Goal: Task Accomplishment & Management: Manage account settings

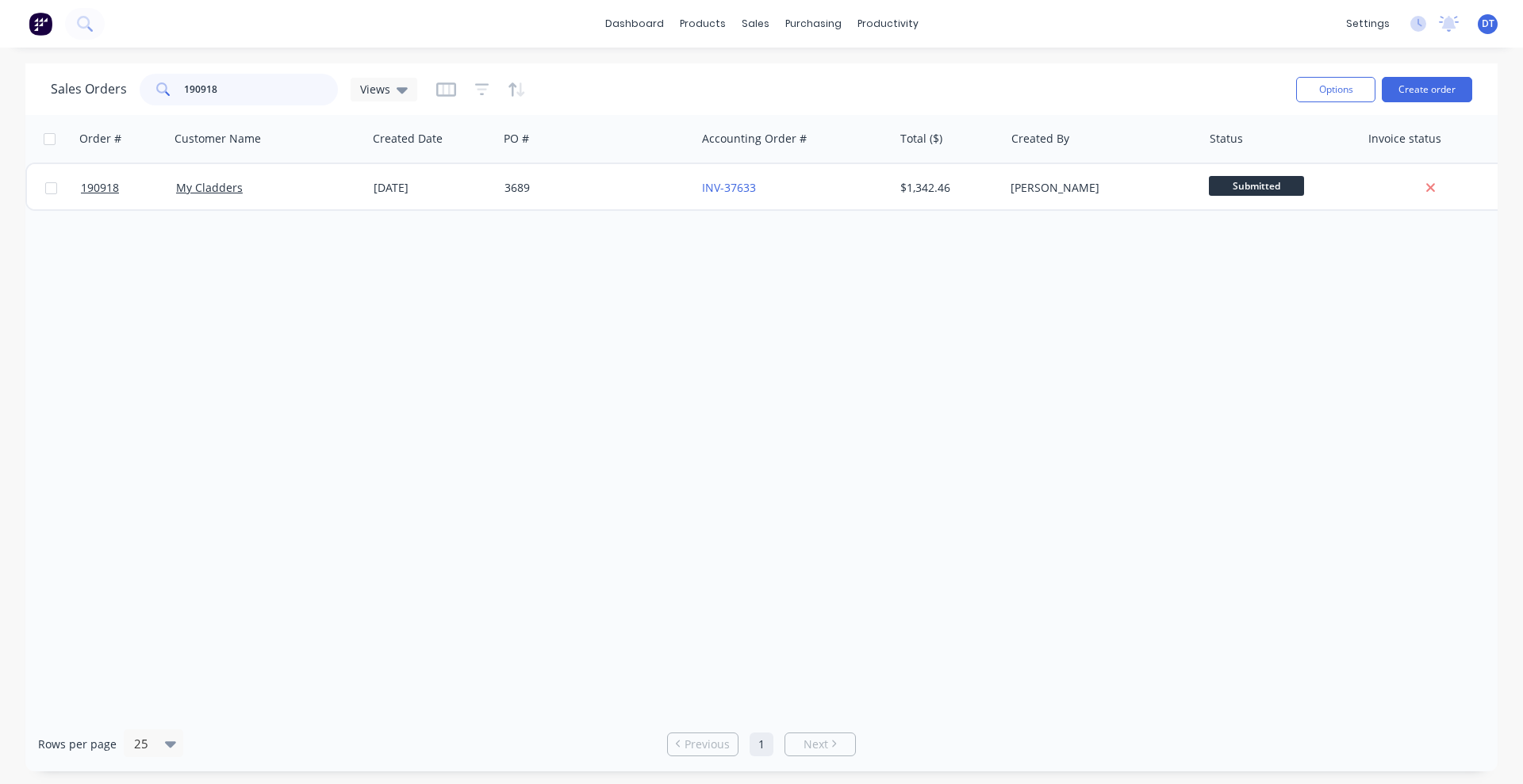
drag, startPoint x: 147, startPoint y: 83, endPoint x: 92, endPoint y: 83, distance: 55.0
click at [92, 83] on div "Sales Orders 190918 Views" at bounding box center [234, 90] width 367 height 32
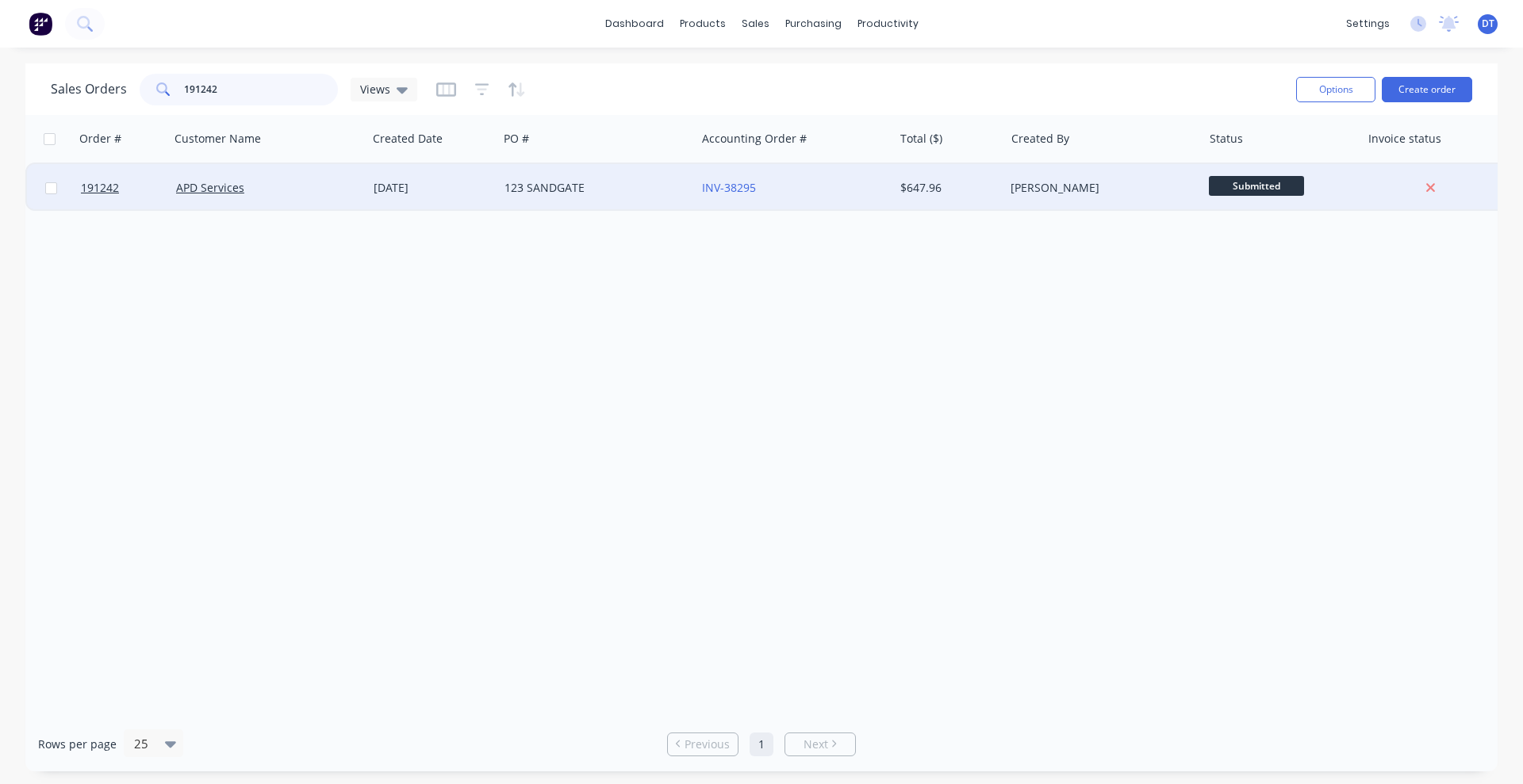
type input "191242"
click at [312, 197] on div "APD Services" at bounding box center [268, 188] width 198 height 47
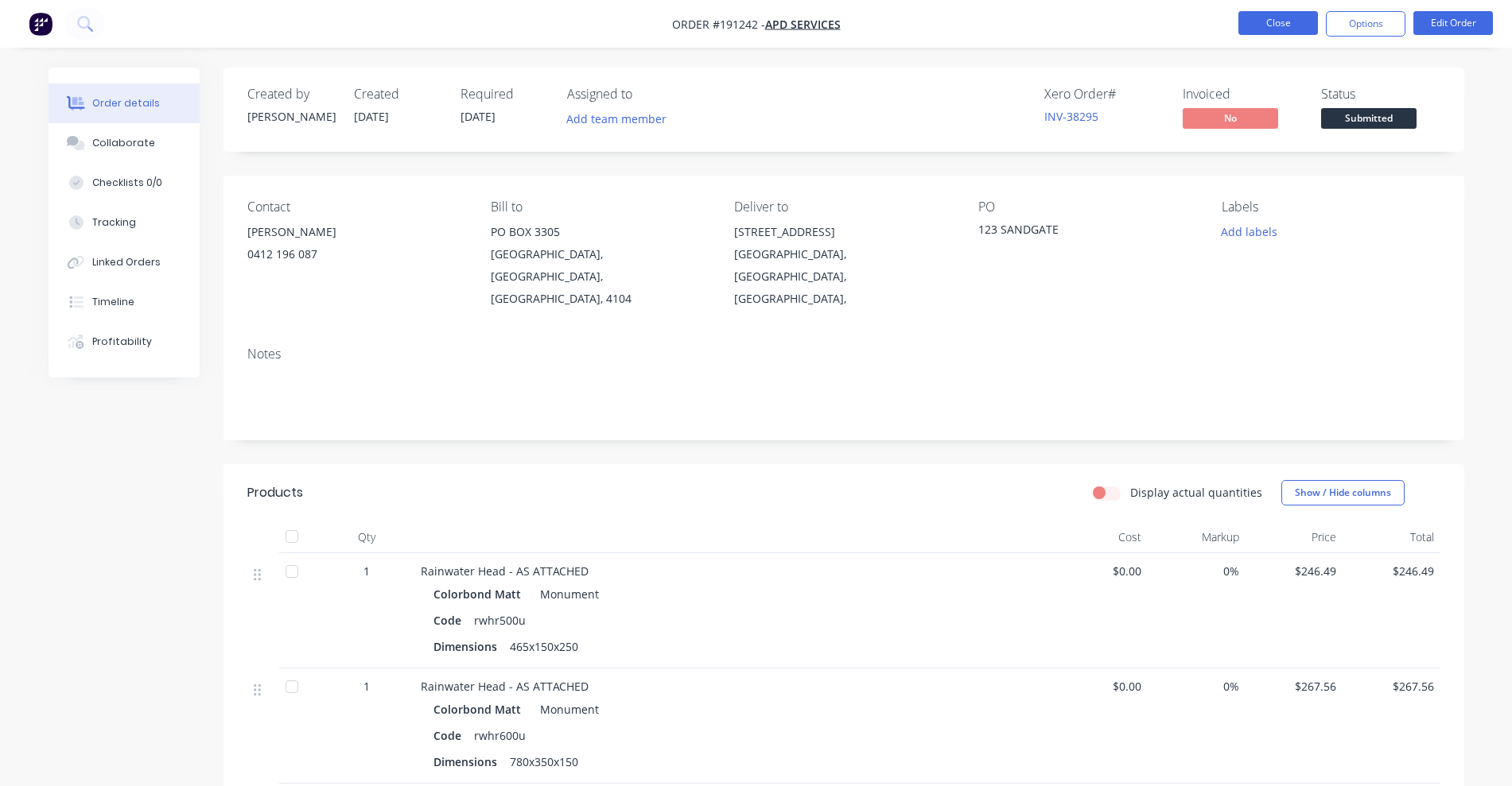
click at [1285, 27] on button "Close" at bounding box center [1277, 23] width 79 height 24
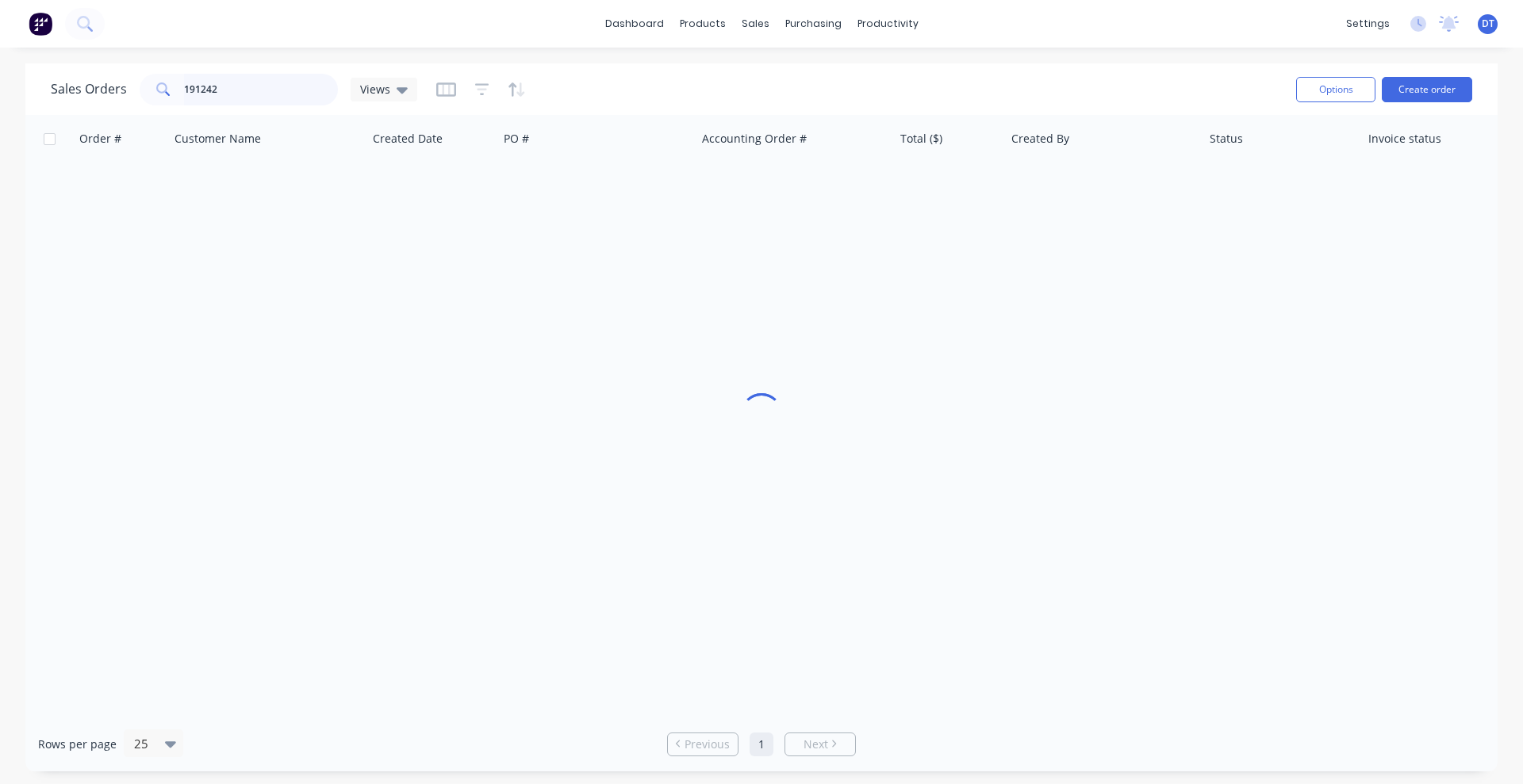
click at [212, 93] on input "191242" at bounding box center [261, 90] width 155 height 32
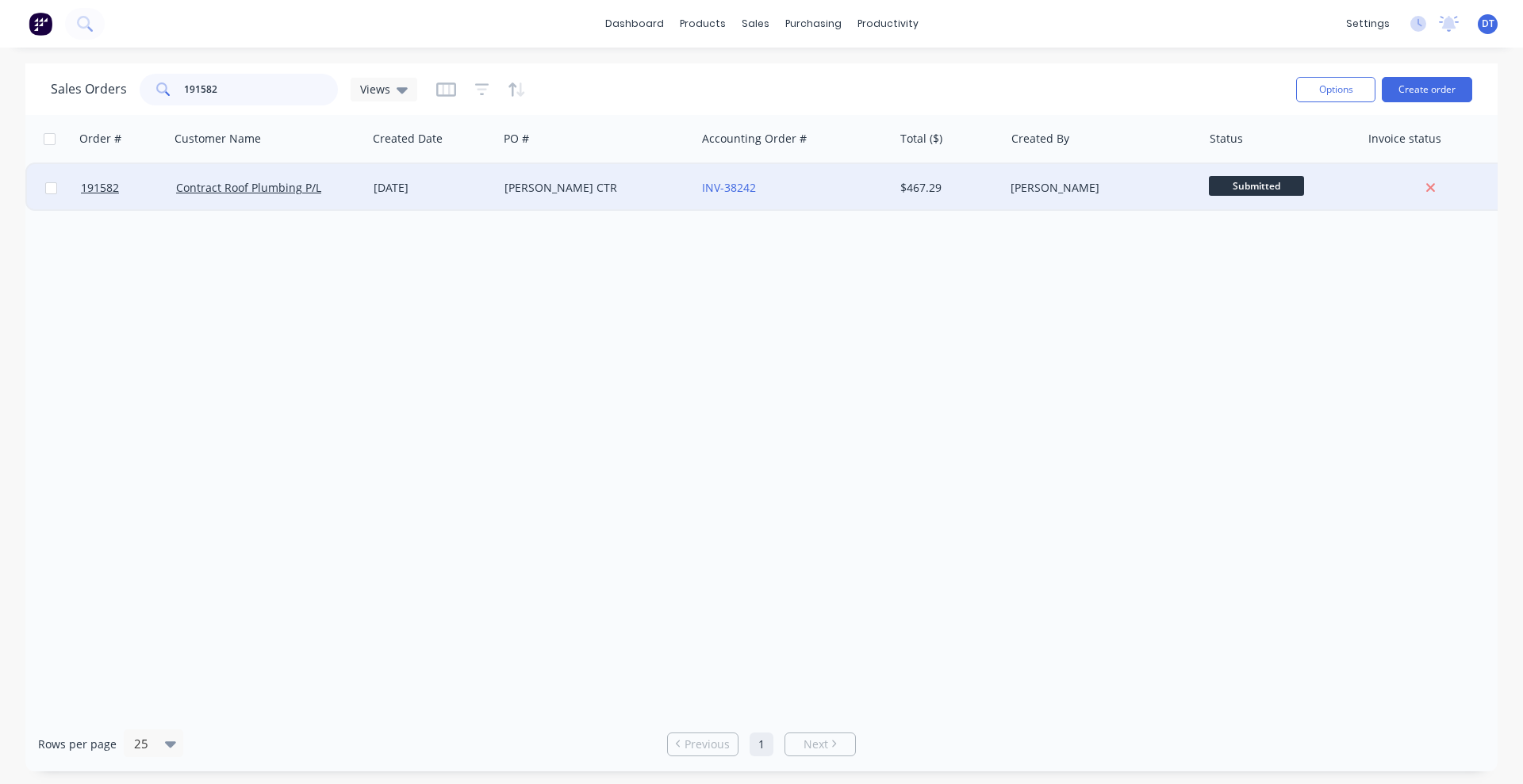
type input "191582"
click at [666, 197] on div "SLEEMAN CTR" at bounding box center [596, 188] width 198 height 47
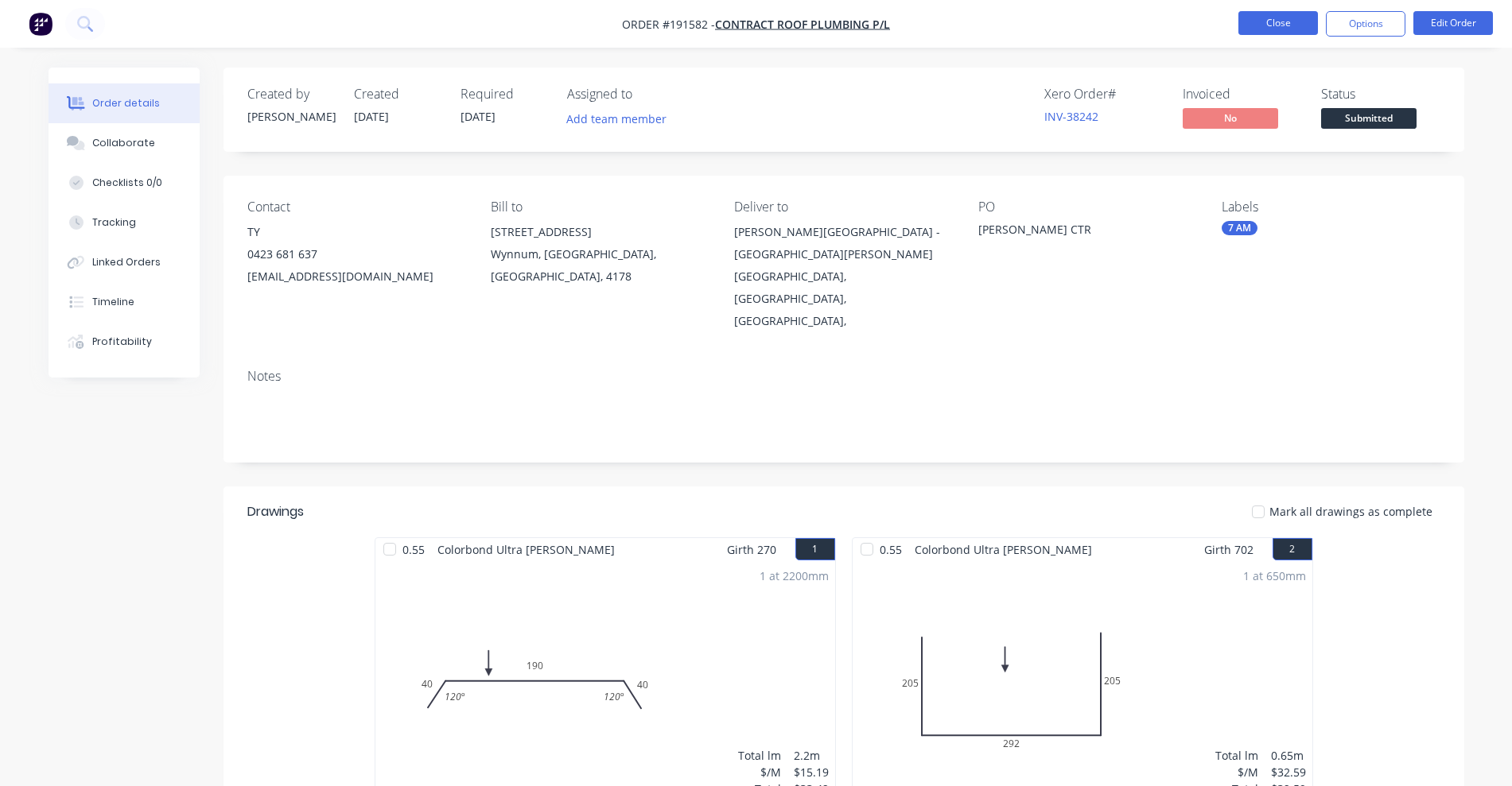
click at [1269, 23] on button "Close" at bounding box center [1277, 23] width 79 height 24
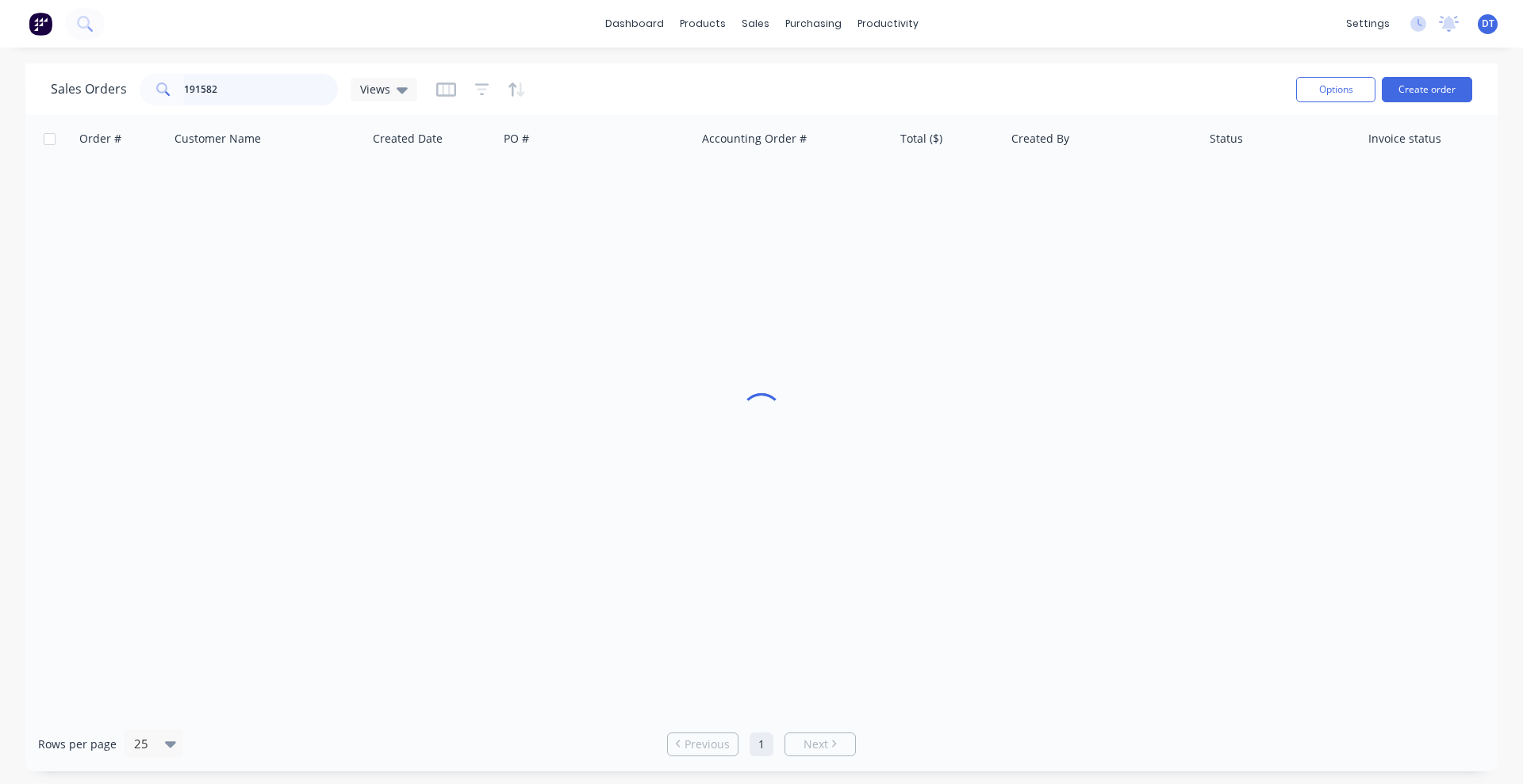
click at [160, 103] on div "191582" at bounding box center [238, 90] width 198 height 32
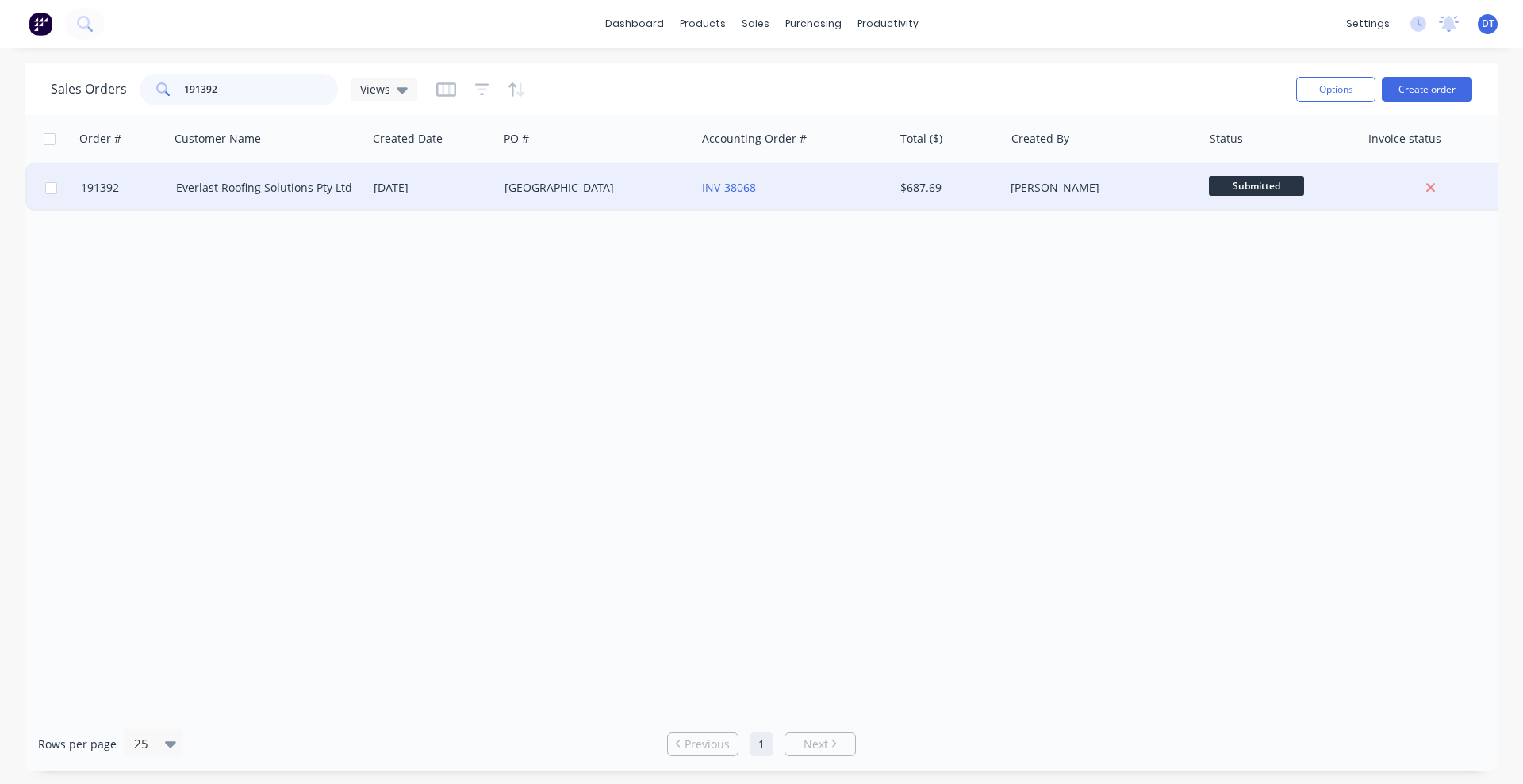
type input "191392"
click at [670, 192] on div "GRANDVIEW HOTEL" at bounding box center [593, 188] width 176 height 16
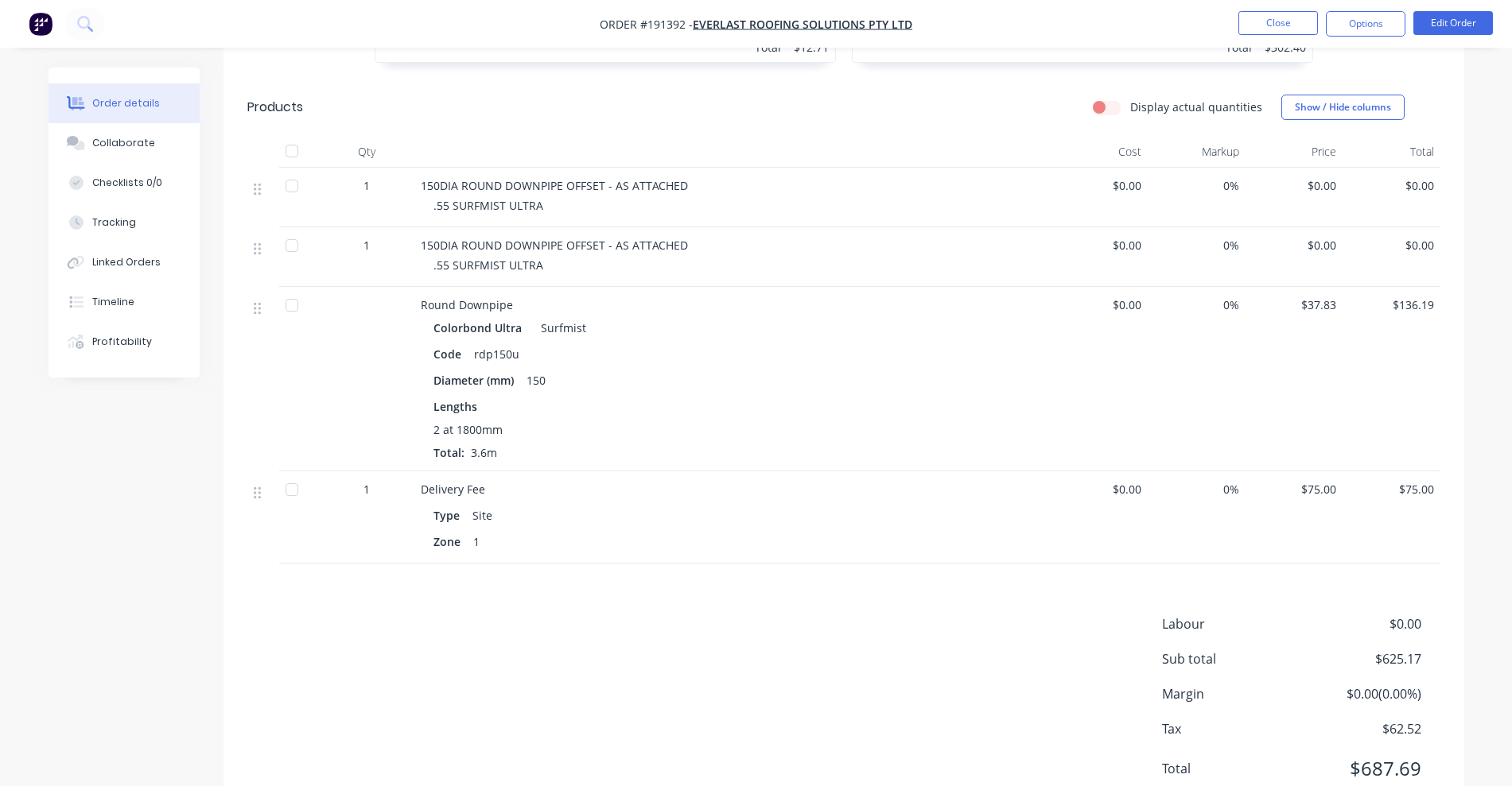
scroll to position [826, 0]
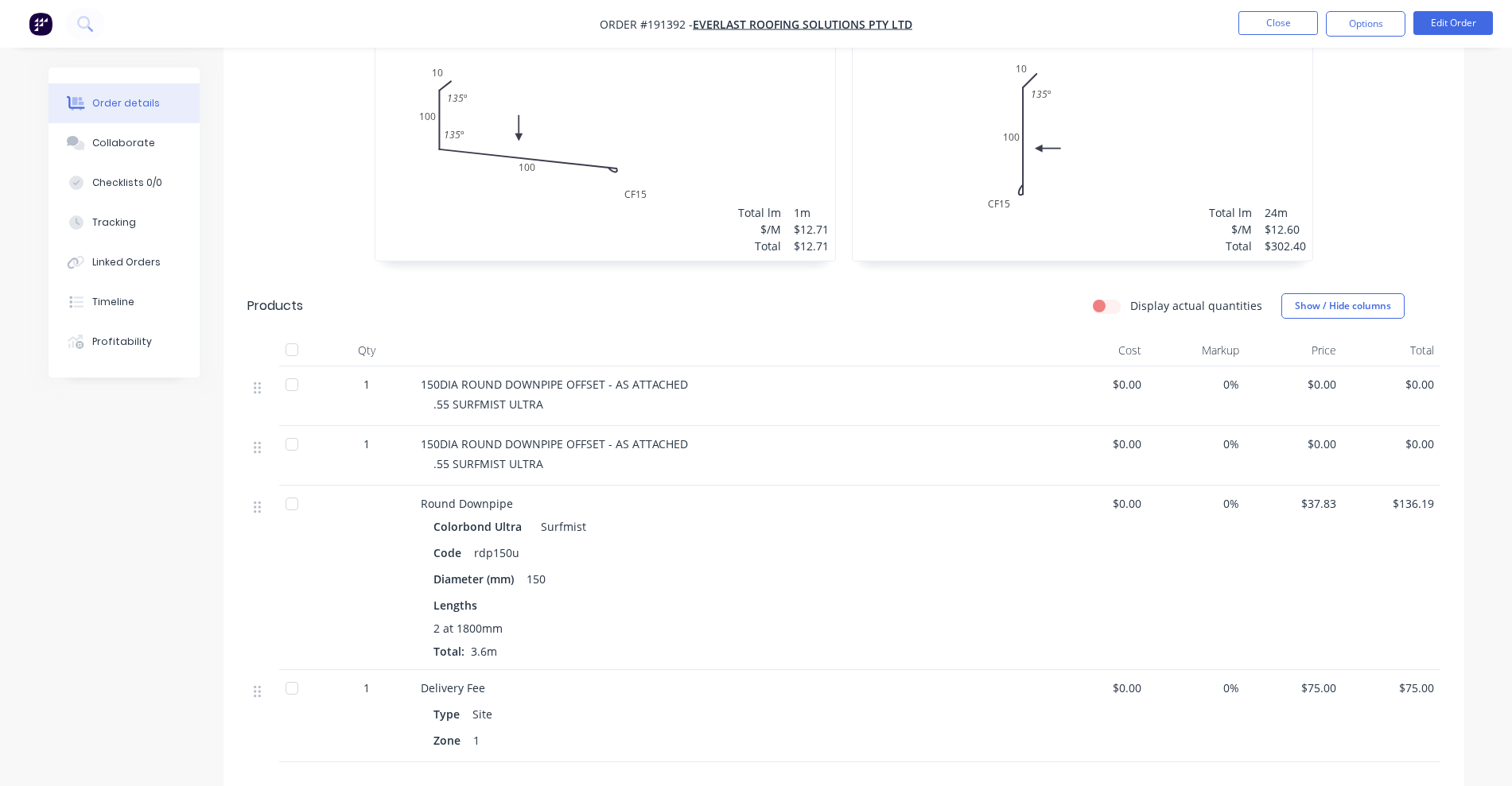
click at [1454, 9] on nav "Order #191392 - Everlast Roofing Solutions Pty Ltd Close Options Edit Order" at bounding box center [756, 24] width 1512 height 48
click at [1452, 21] on button "Edit Order" at bounding box center [1453, 23] width 79 height 24
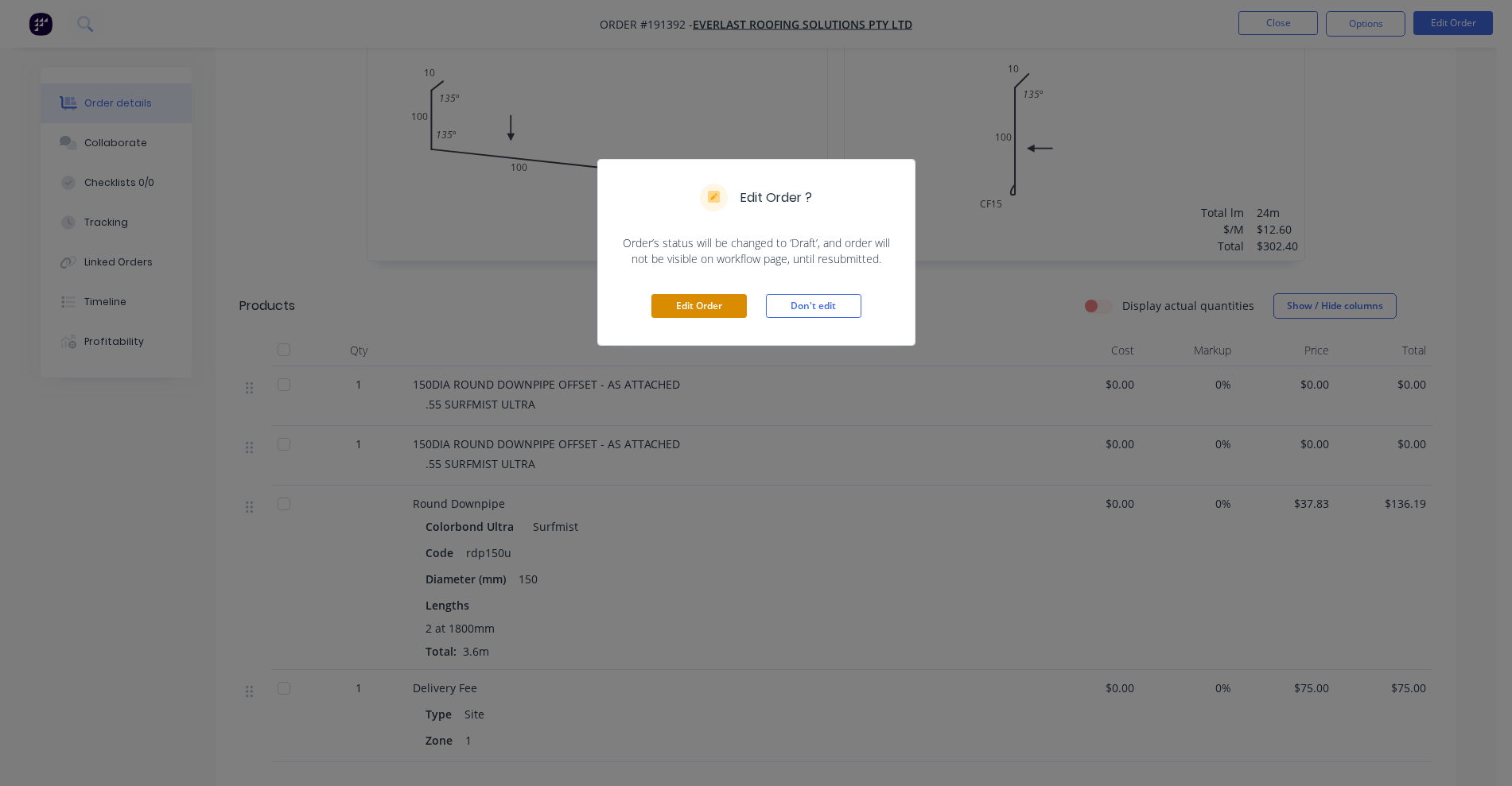
click at [698, 305] on button "Edit Order" at bounding box center [699, 306] width 95 height 24
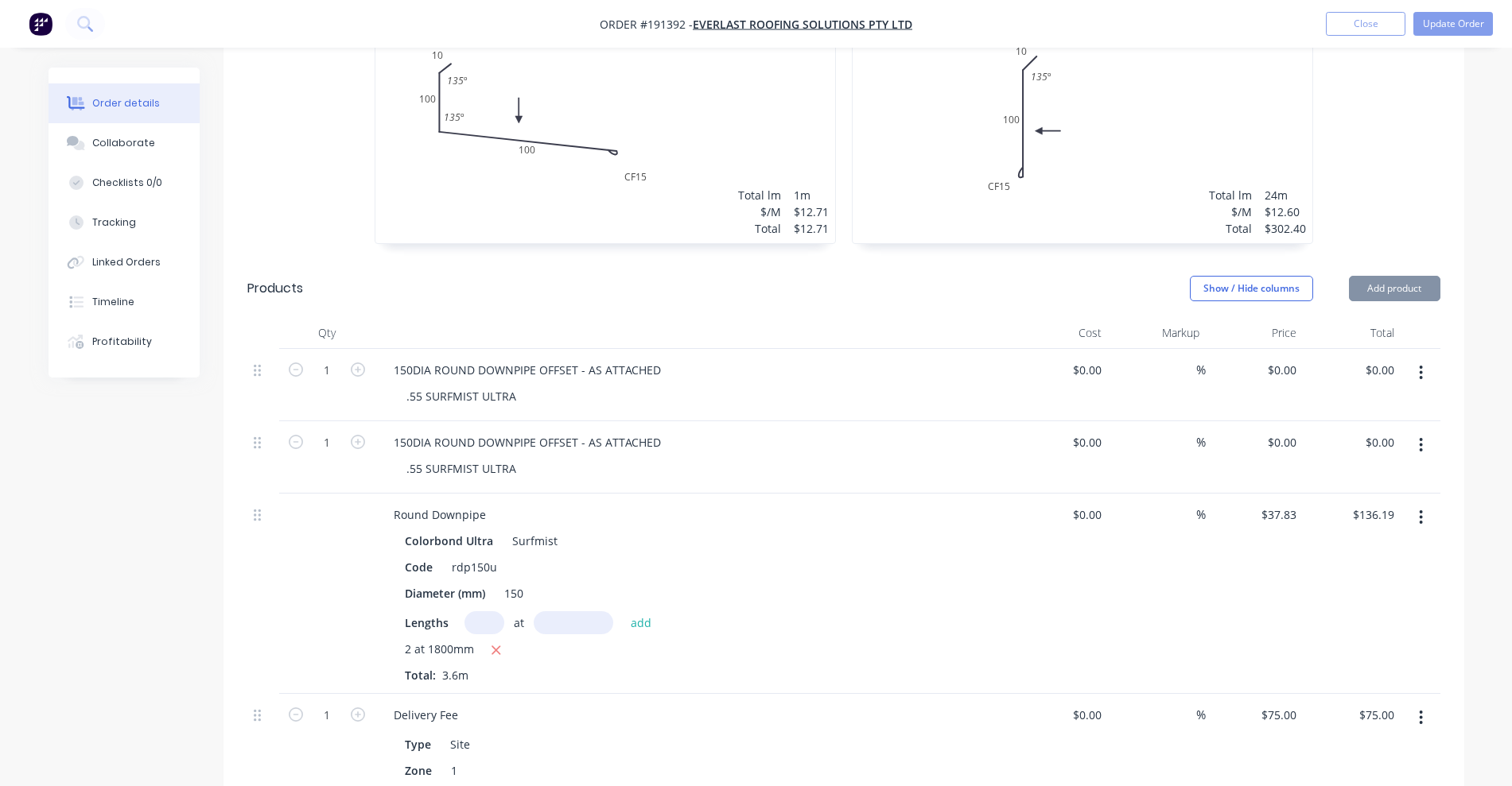
scroll to position [993, 0]
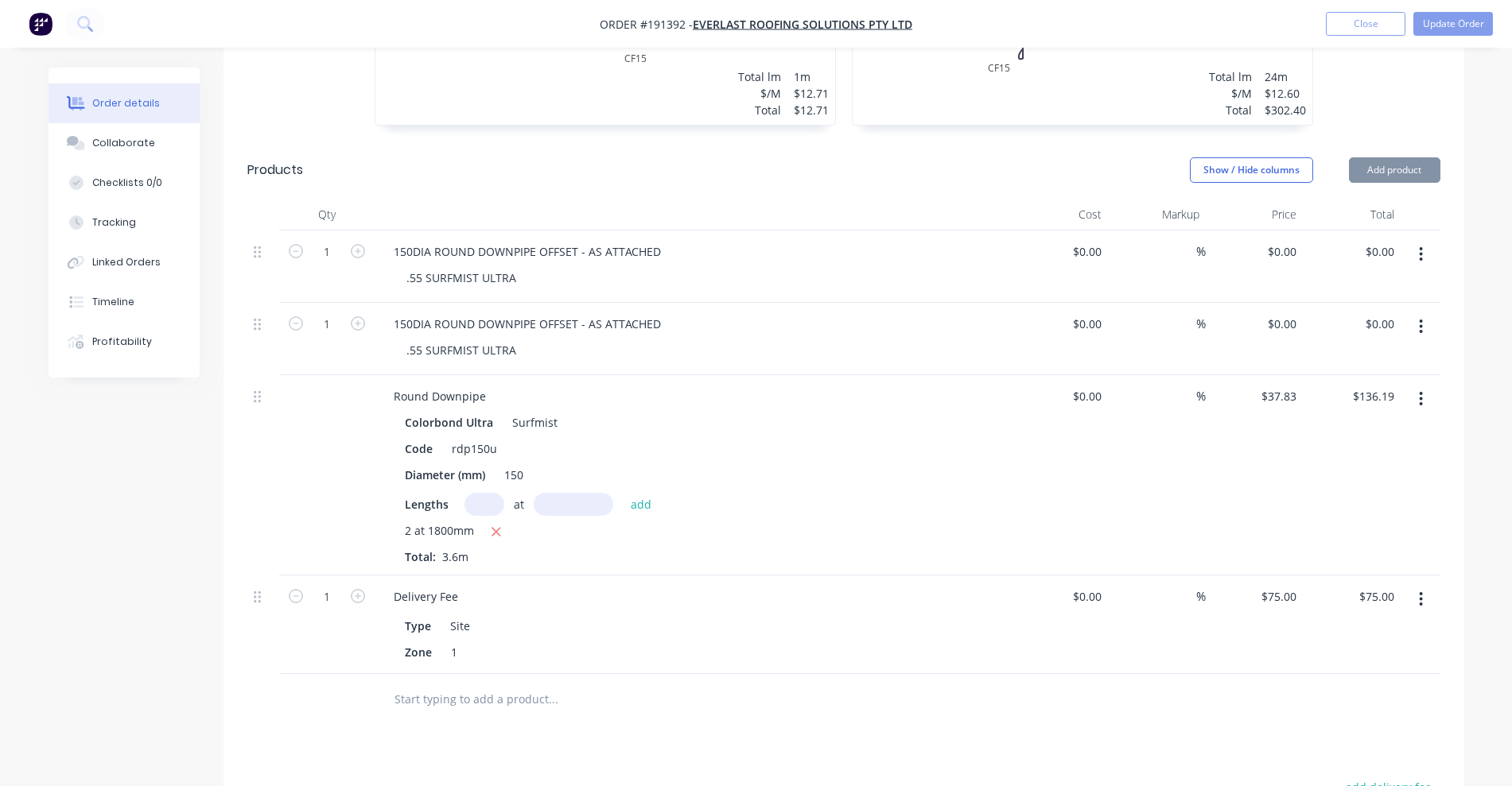
click at [1432, 240] on button "button" at bounding box center [1420, 254] width 37 height 28
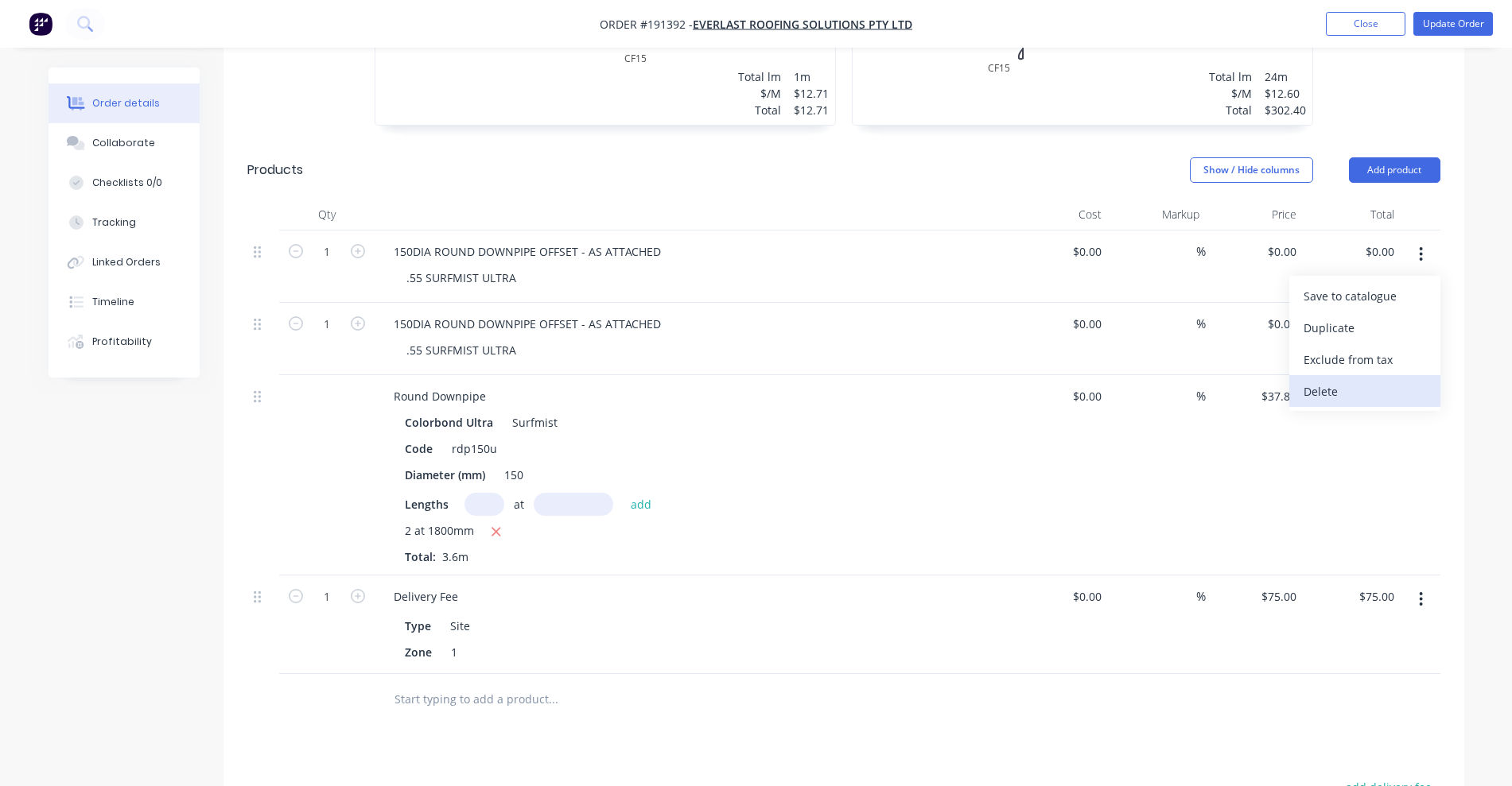
click at [1336, 380] on div "Delete" at bounding box center [1364, 391] width 123 height 23
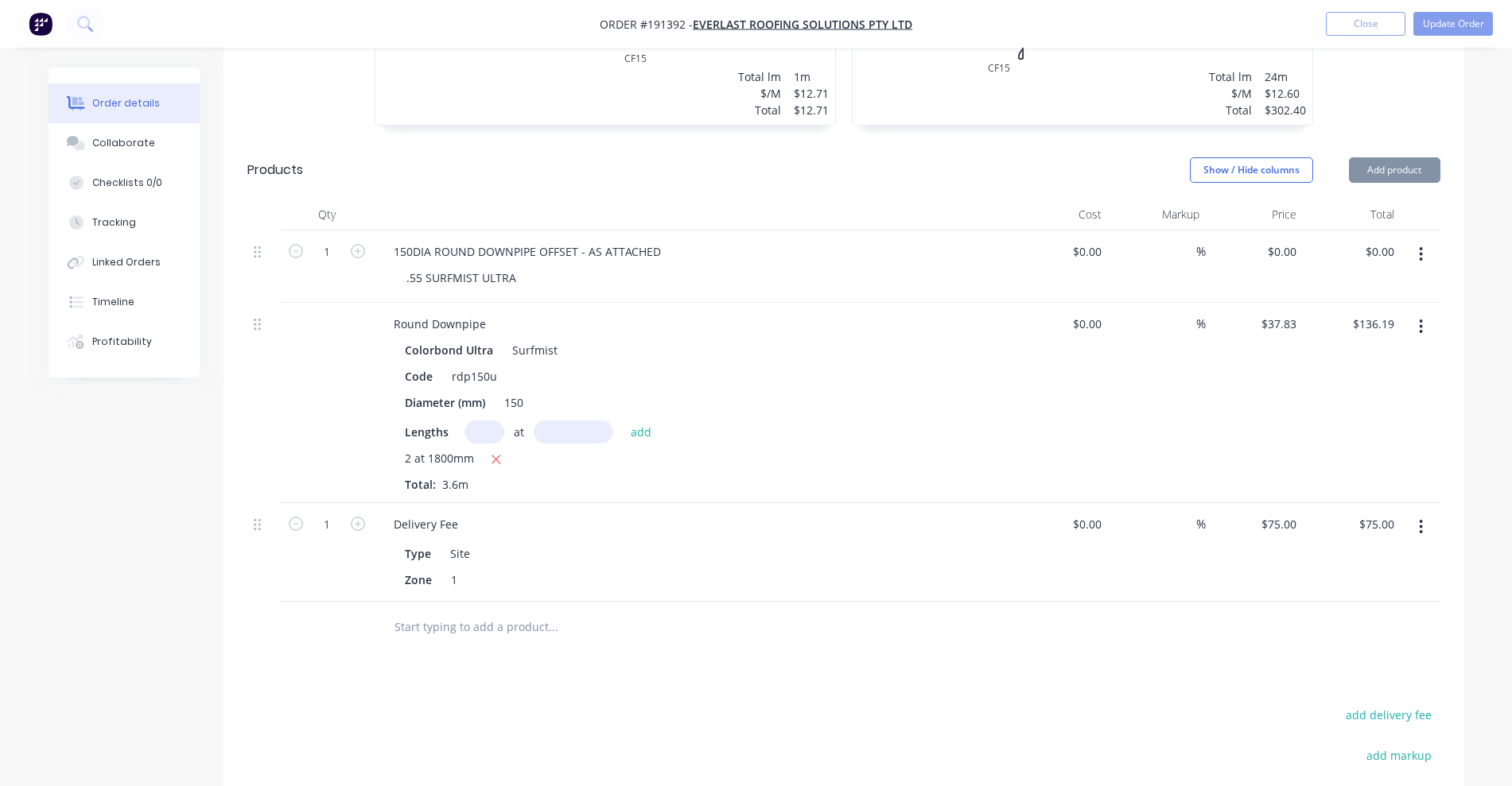
click at [1431, 240] on button "button" at bounding box center [1420, 254] width 37 height 28
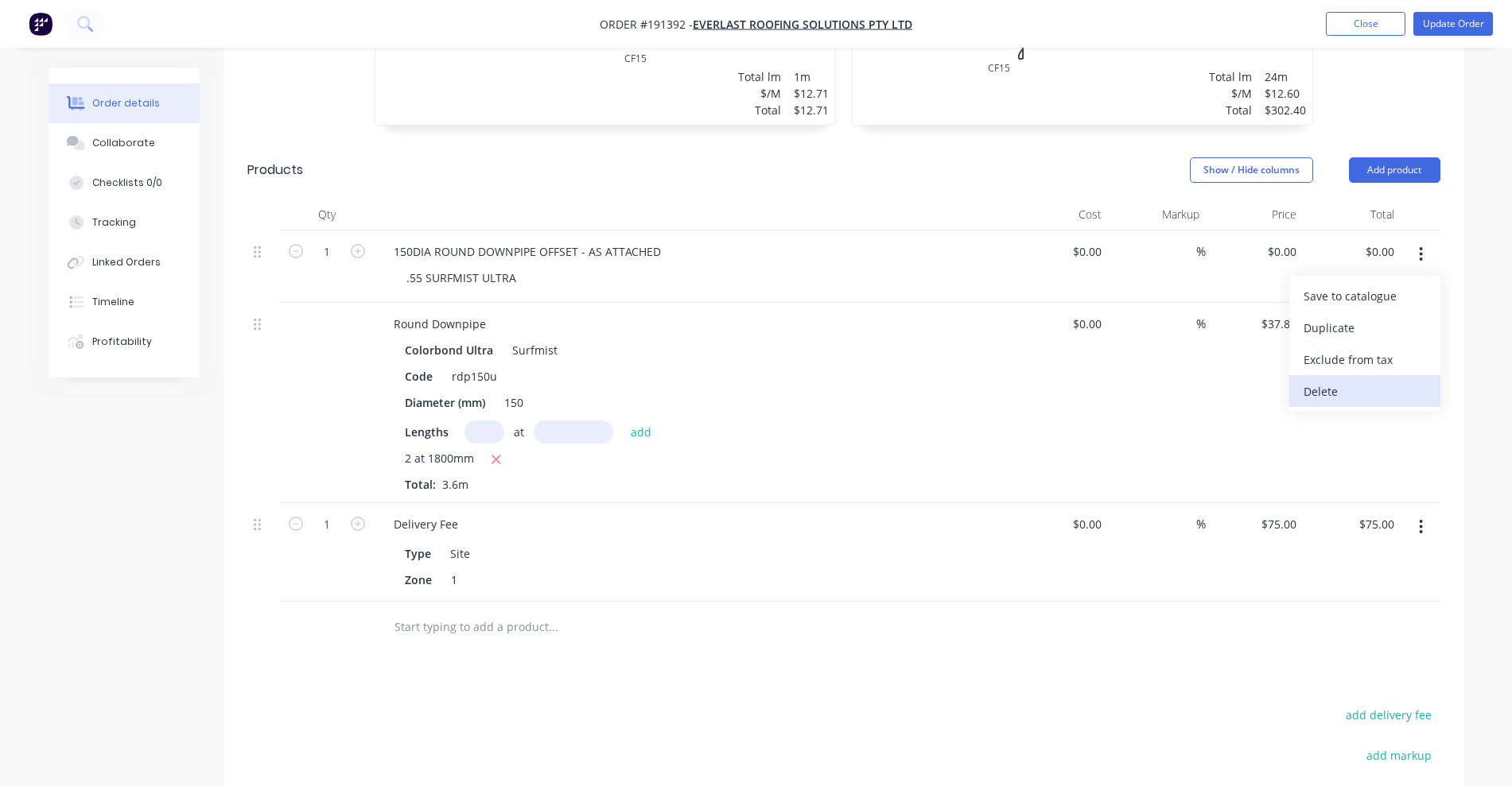
click at [1358, 380] on div "Delete" at bounding box center [1364, 391] width 123 height 23
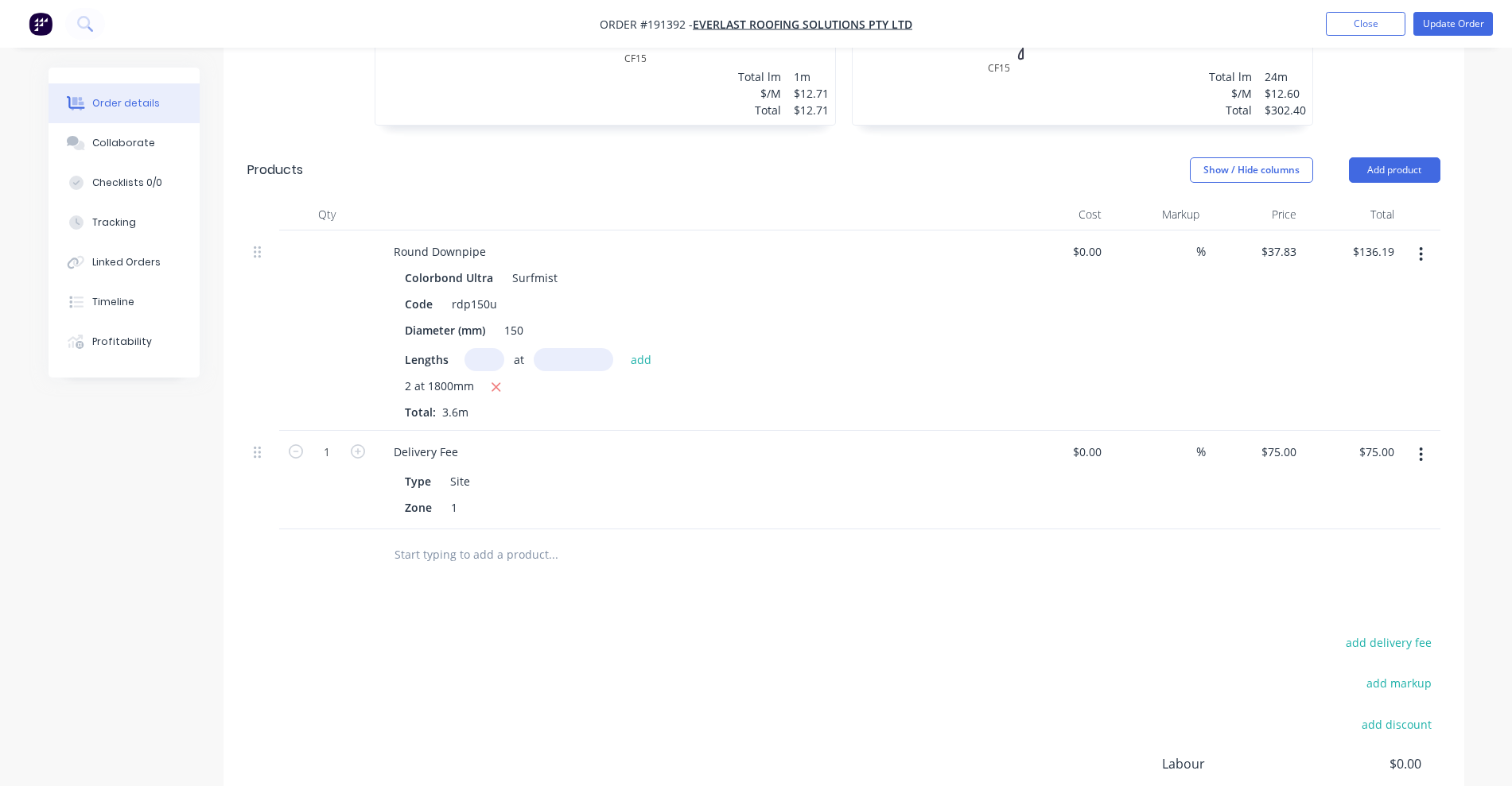
click at [1416, 240] on button "button" at bounding box center [1420, 254] width 37 height 28
click at [1366, 316] on div "Duplicate" at bounding box center [1364, 328] width 123 height 23
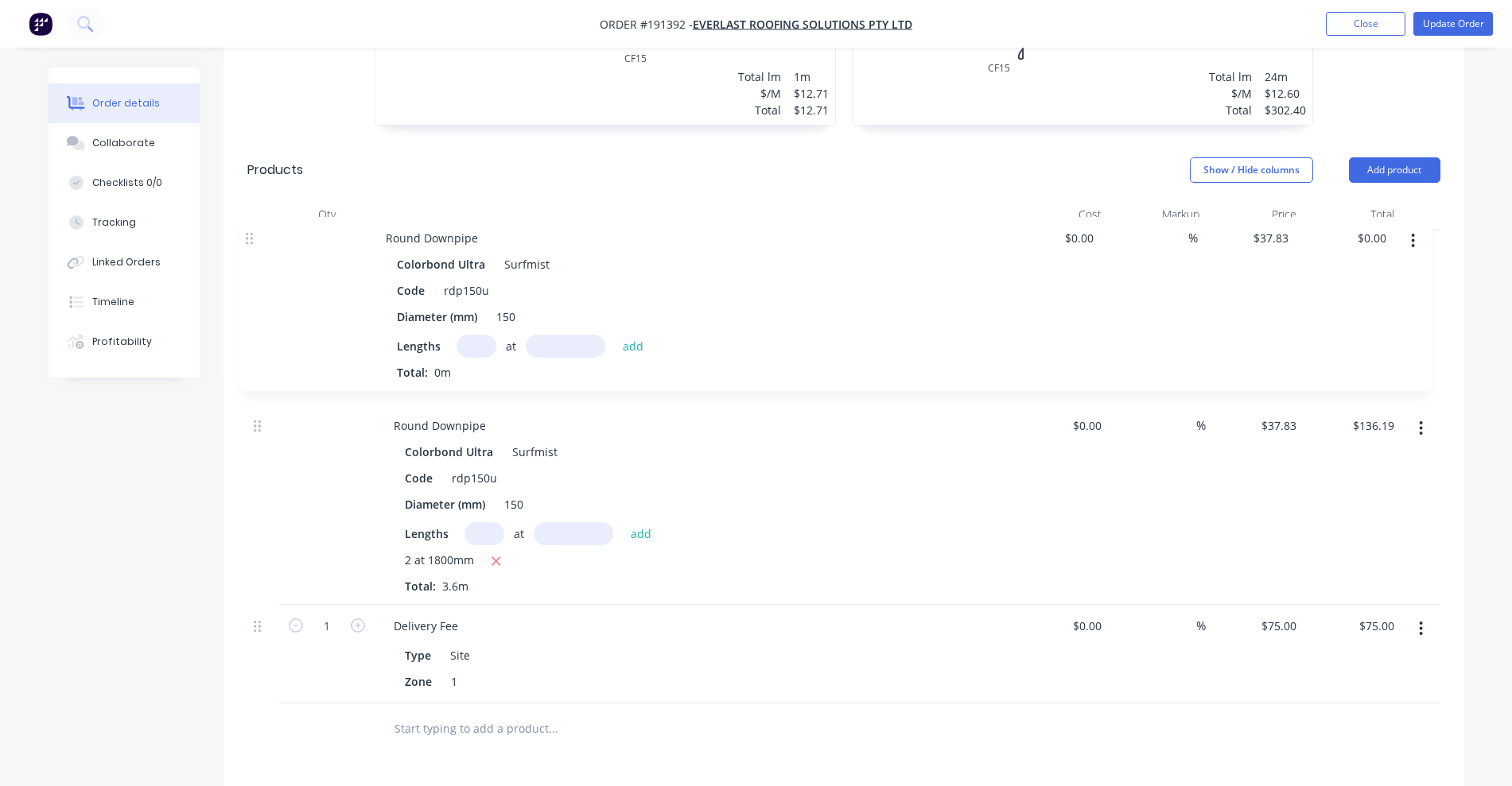
drag, startPoint x: 257, startPoint y: 507, endPoint x: 258, endPoint y: 176, distance: 331.0
click at [253, 198] on div "Qty Cost Markup Price Total Round Downpipe Colorbond Ultra Surfmist Code rdp150…" at bounding box center [843, 450] width 1193 height 505
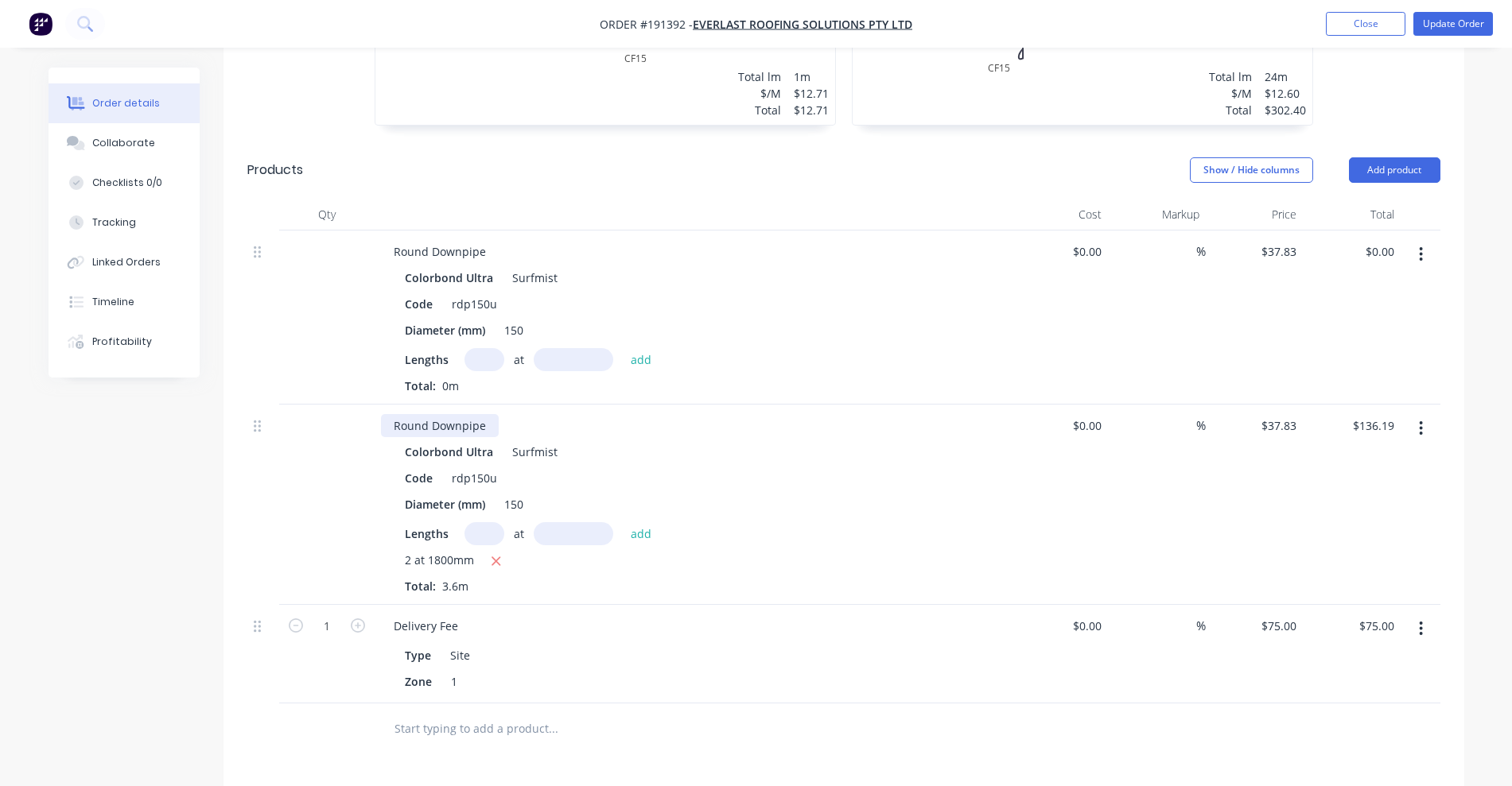
click at [494, 414] on div "Round Downpipe" at bounding box center [439, 426] width 117 height 23
click at [488, 240] on div "Round Downpipe" at bounding box center [439, 251] width 117 height 23
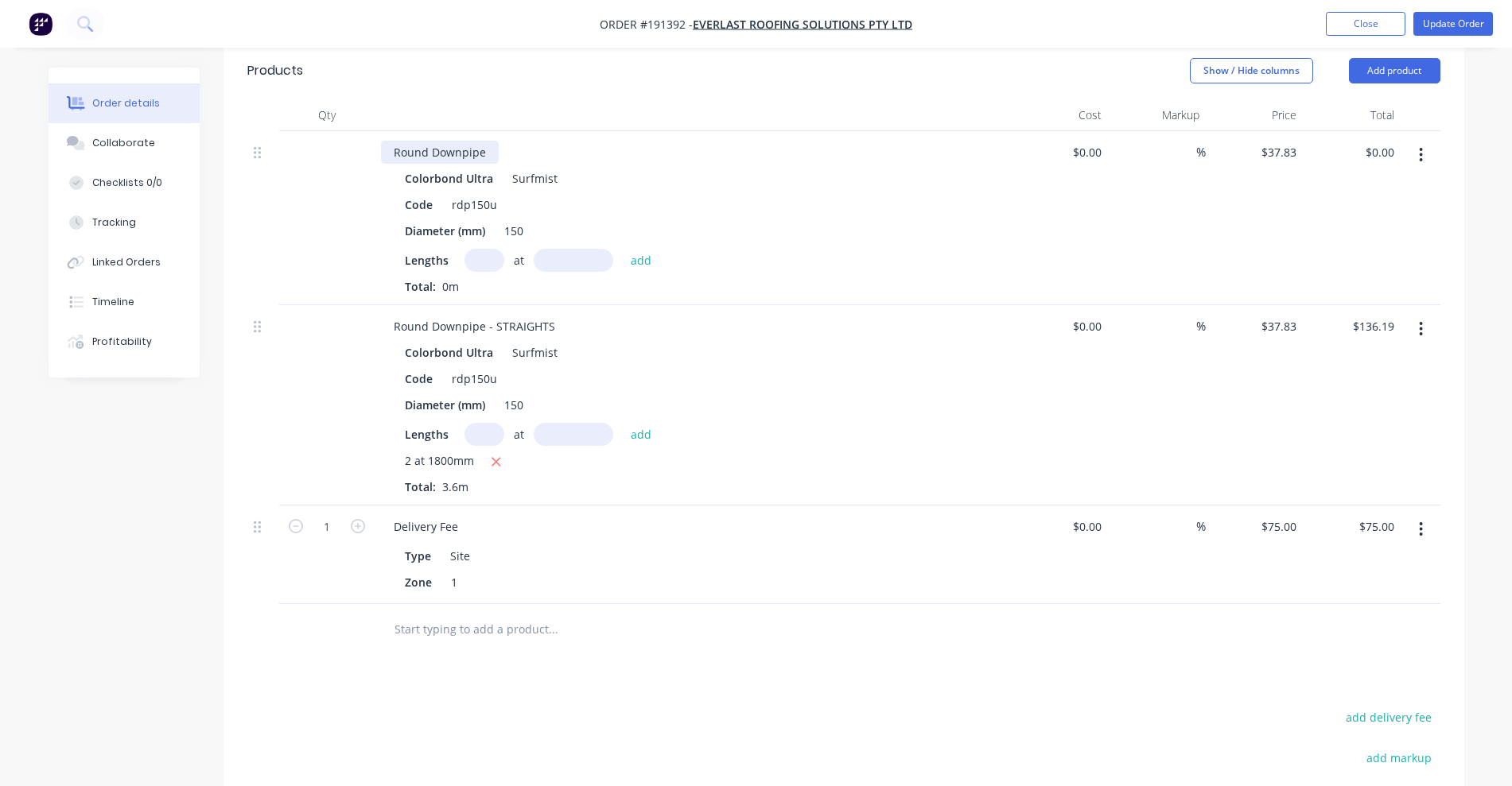
scroll to position [727, 0]
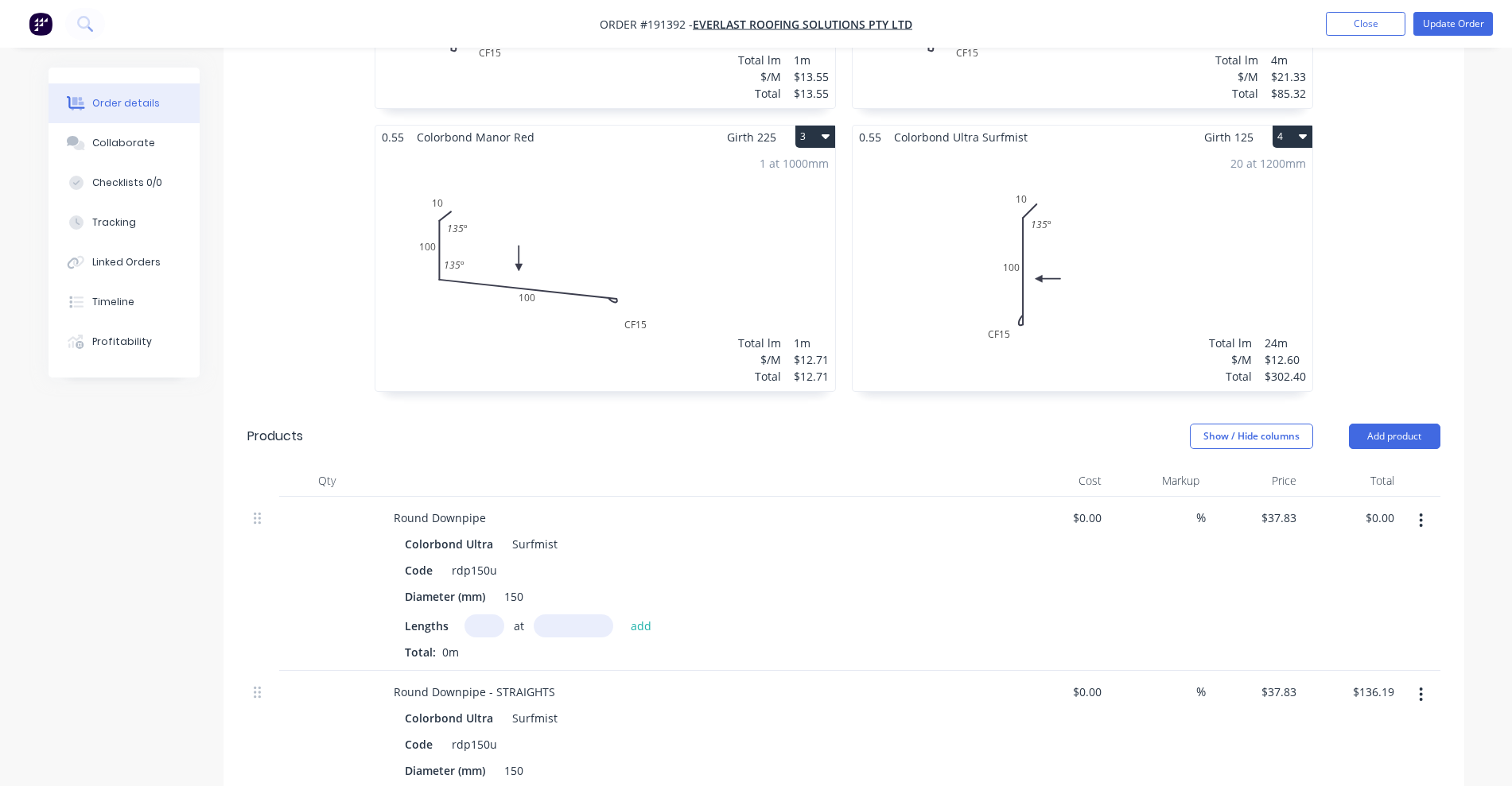
click at [502, 507] on div "Round Downpipe" at bounding box center [692, 518] width 623 height 23
click at [491, 507] on div "Round Downpipe" at bounding box center [439, 518] width 117 height 23
click at [482, 614] on input "text" at bounding box center [484, 626] width 40 height 23
type input "1"
type input "4100"
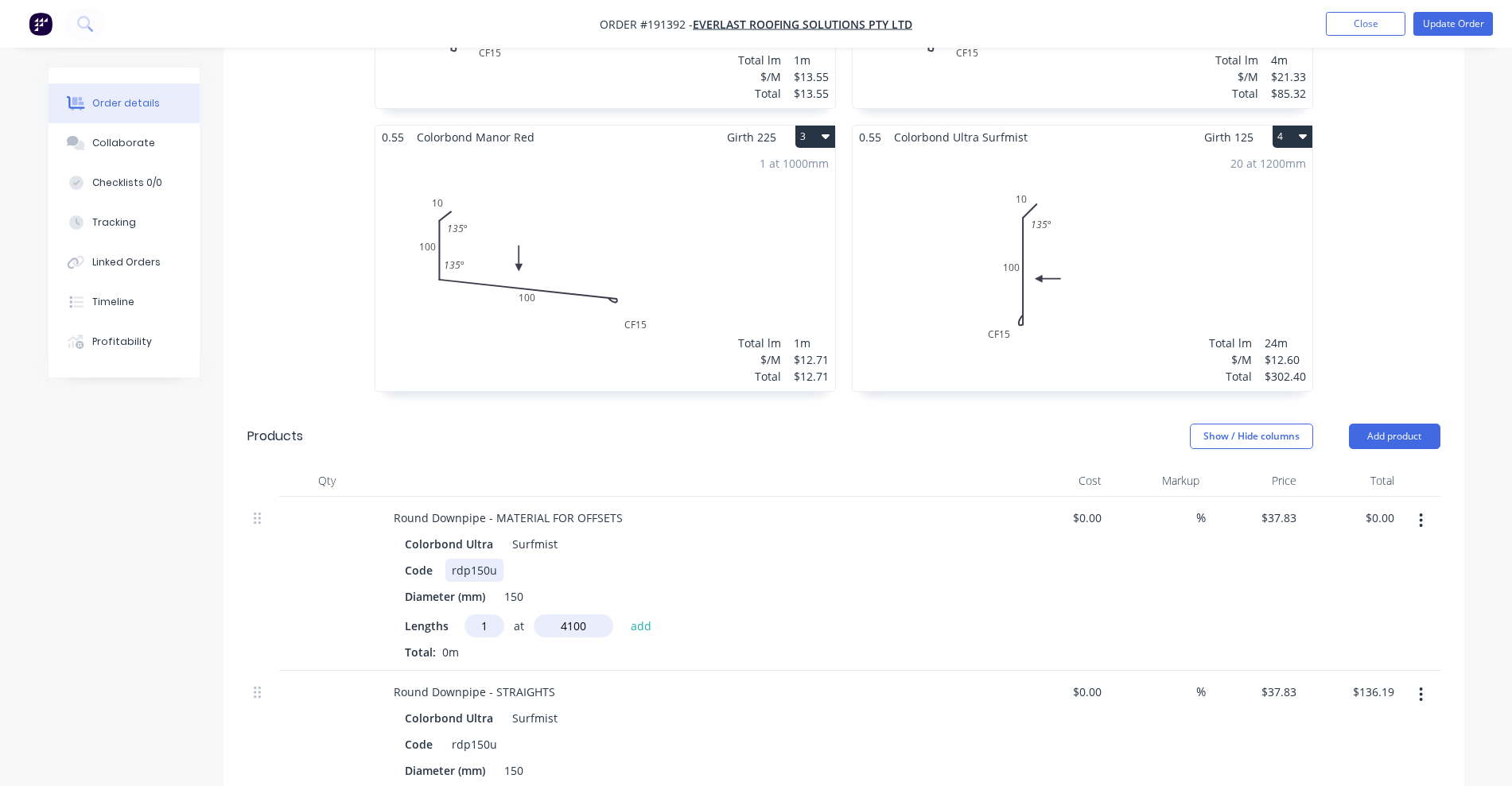
click at [622, 614] on button "add" at bounding box center [641, 625] width 37 height 21
type input "$155.10"
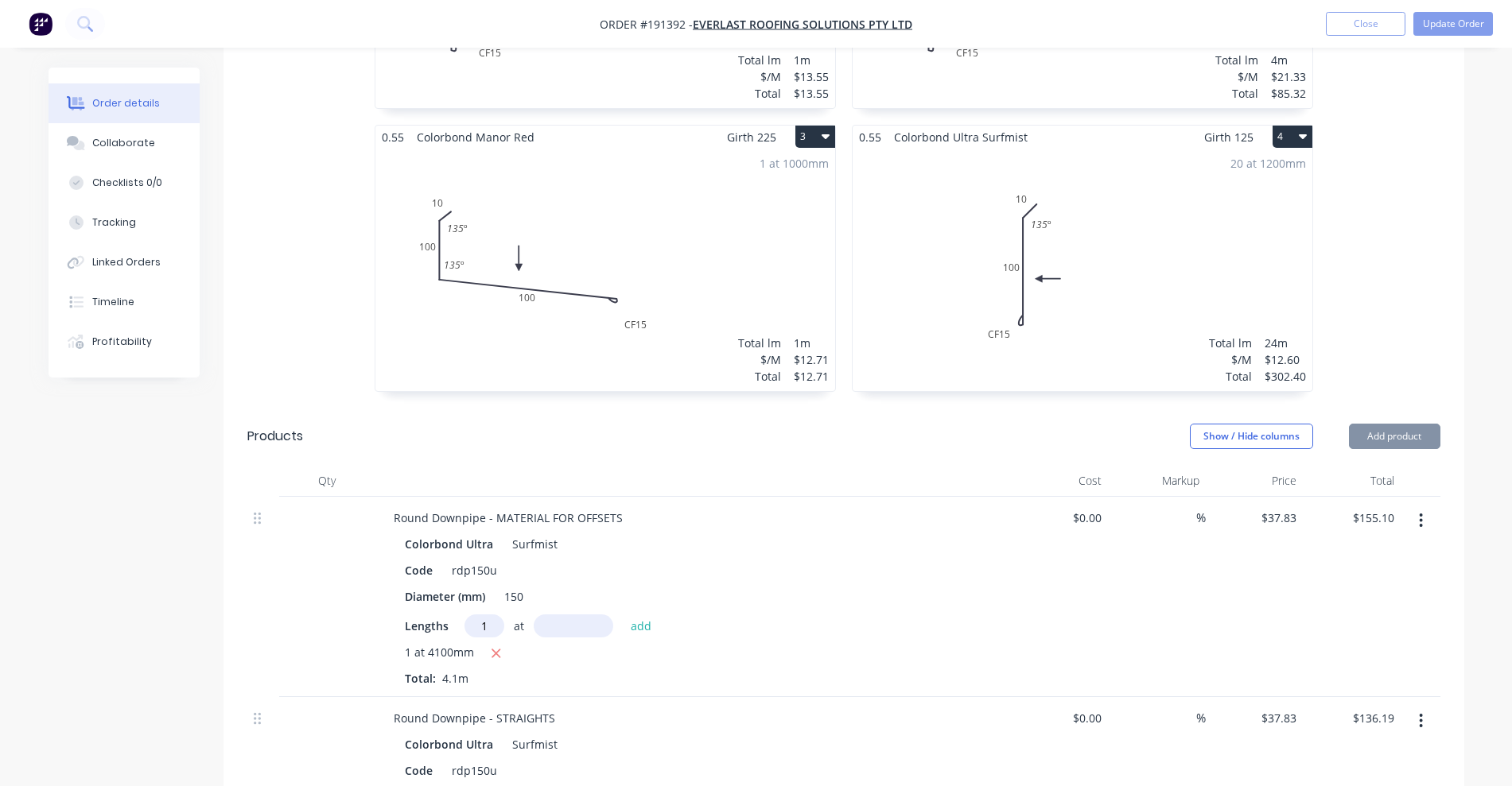
type input "1"
type input "400"
click at [622, 614] on button "add" at bounding box center [641, 625] width 37 height 21
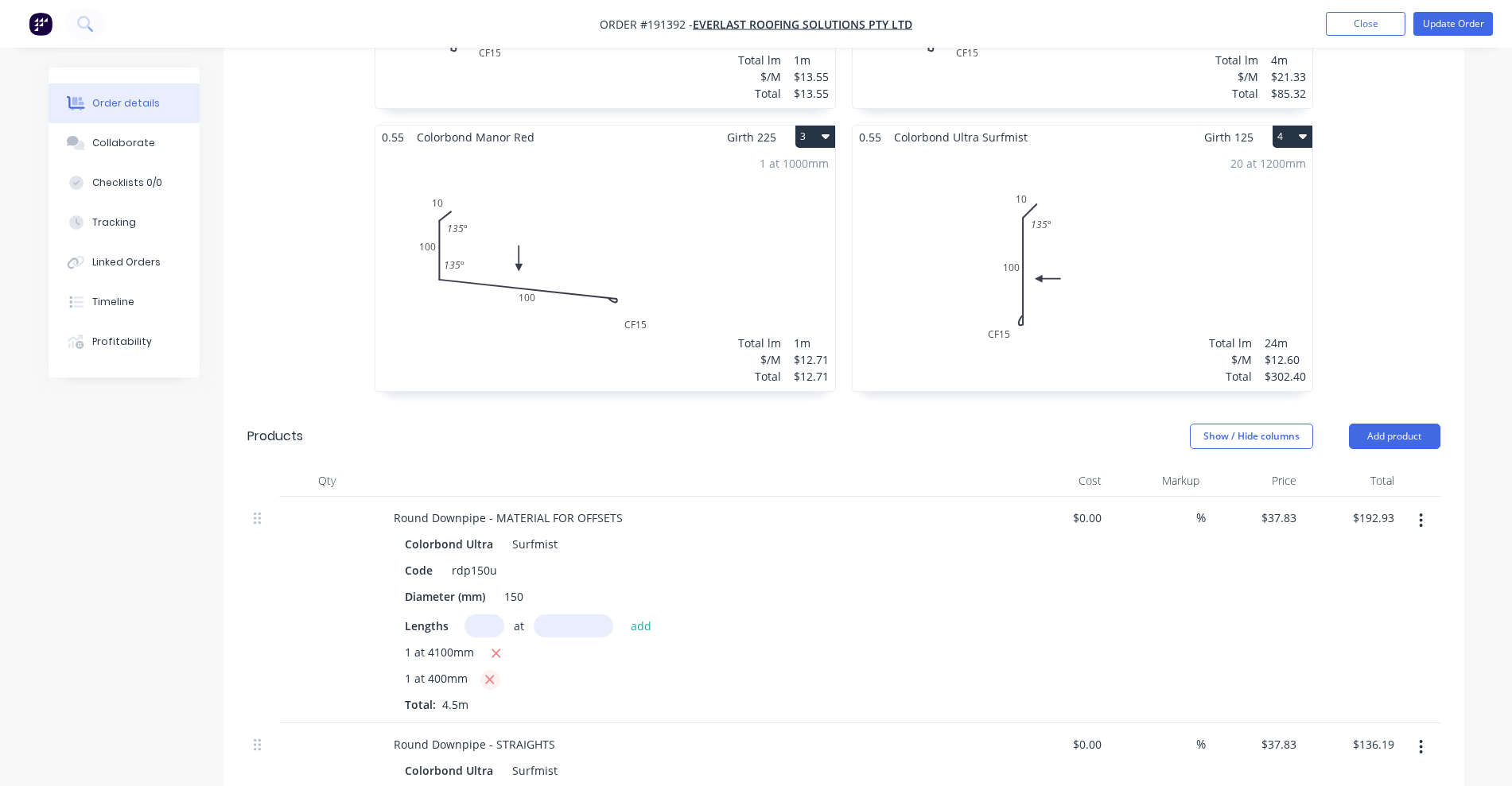
click at [485, 670] on button "button" at bounding box center [490, 679] width 20 height 20
type input "$155.10"
click at [484, 614] on input "text" at bounding box center [484, 626] width 40 height 23
type input "1"
type input "4000"
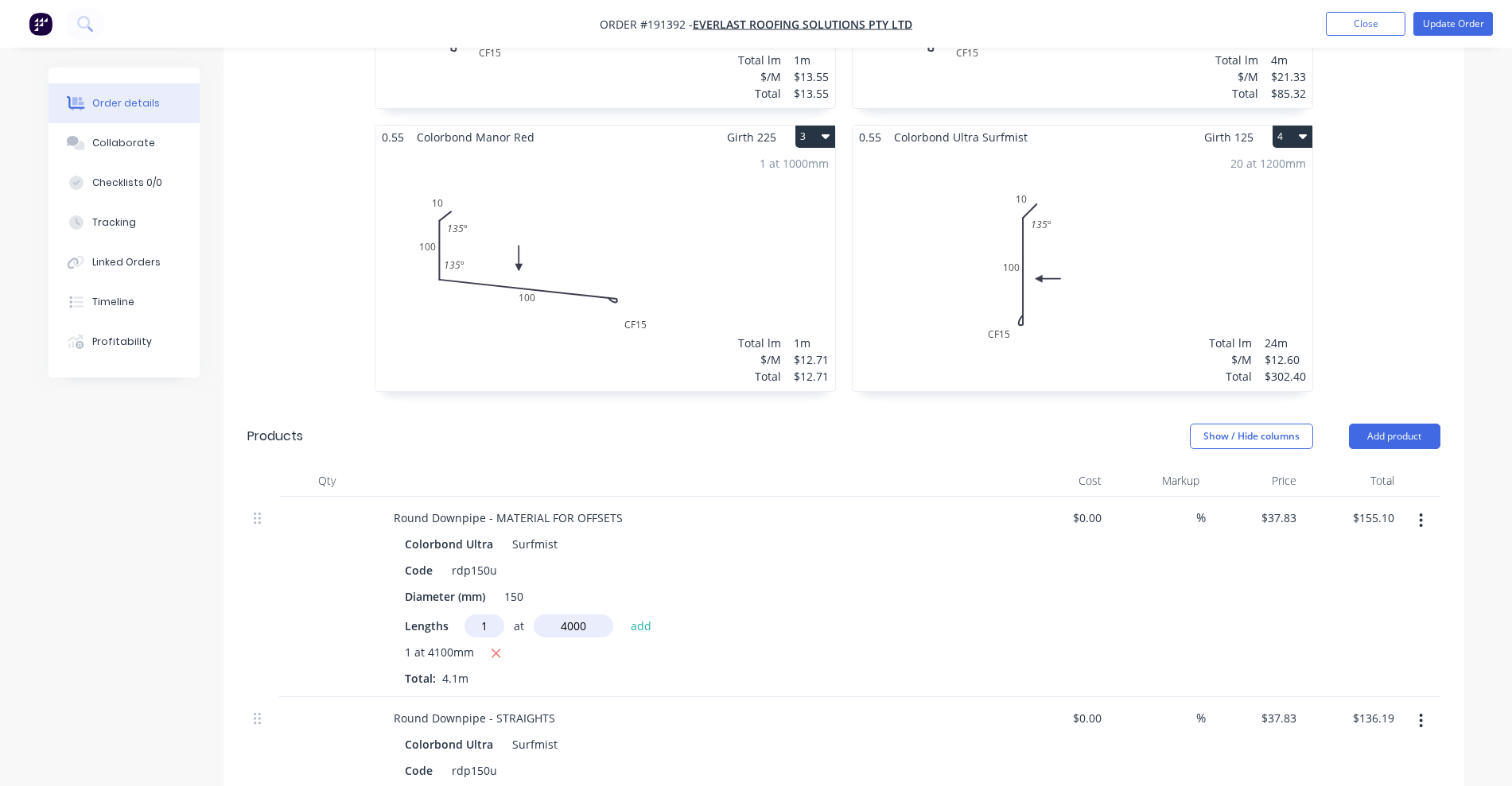
click at [622, 614] on button "add" at bounding box center [641, 625] width 37 height 21
type input "$306.42"
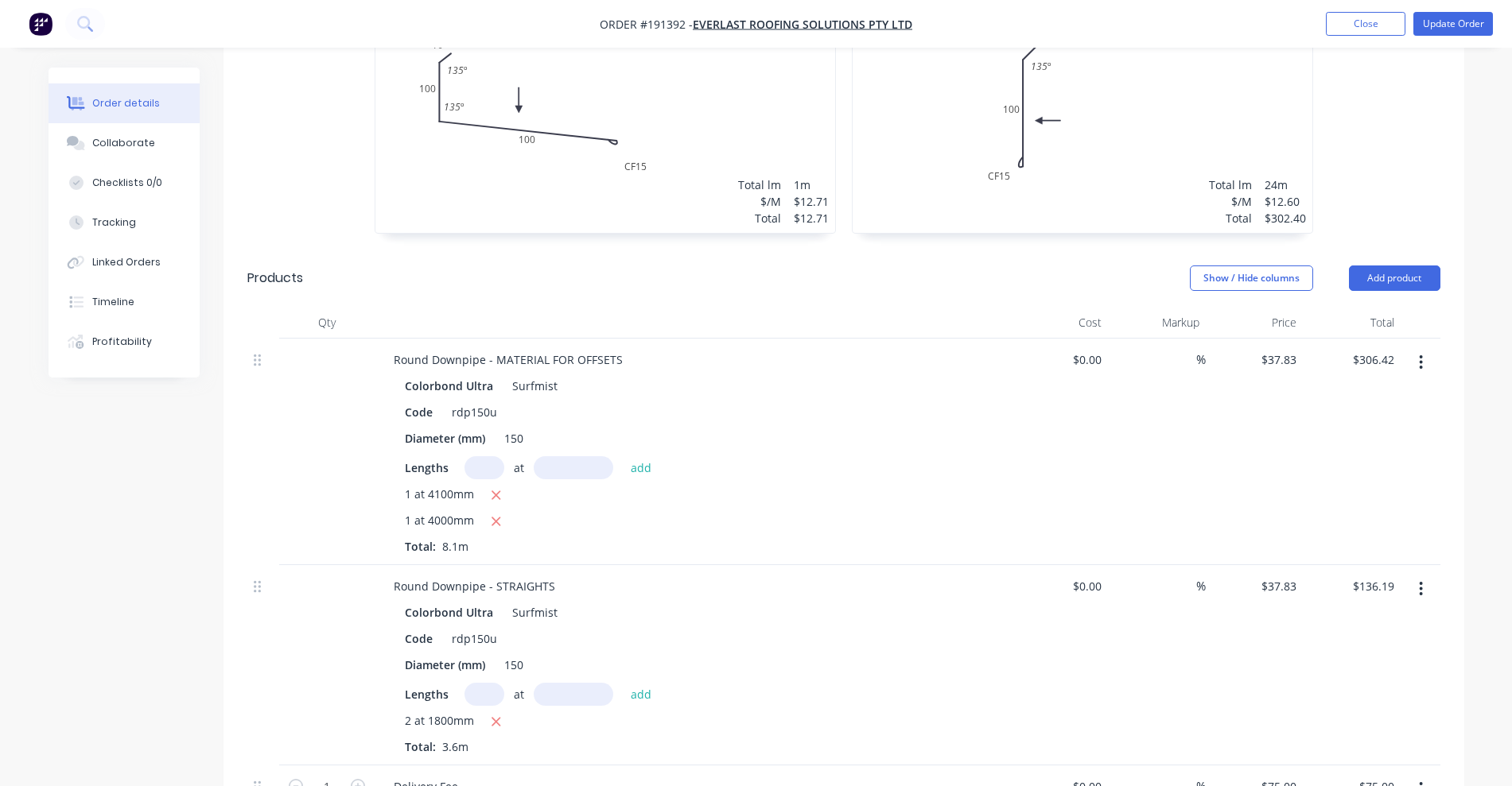
scroll to position [1025, 0]
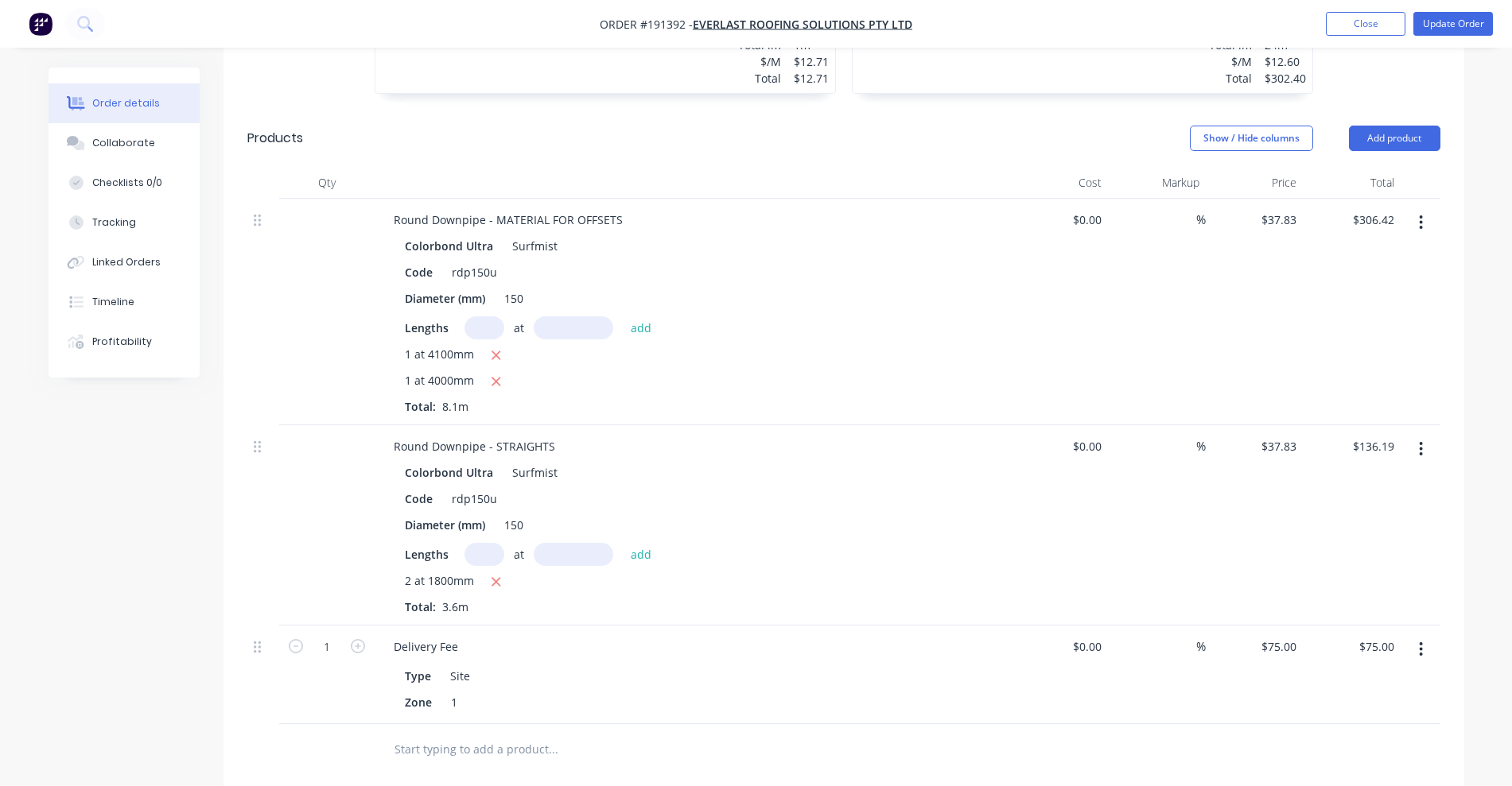
click at [471, 733] on input "text" at bounding box center [552, 749] width 318 height 32
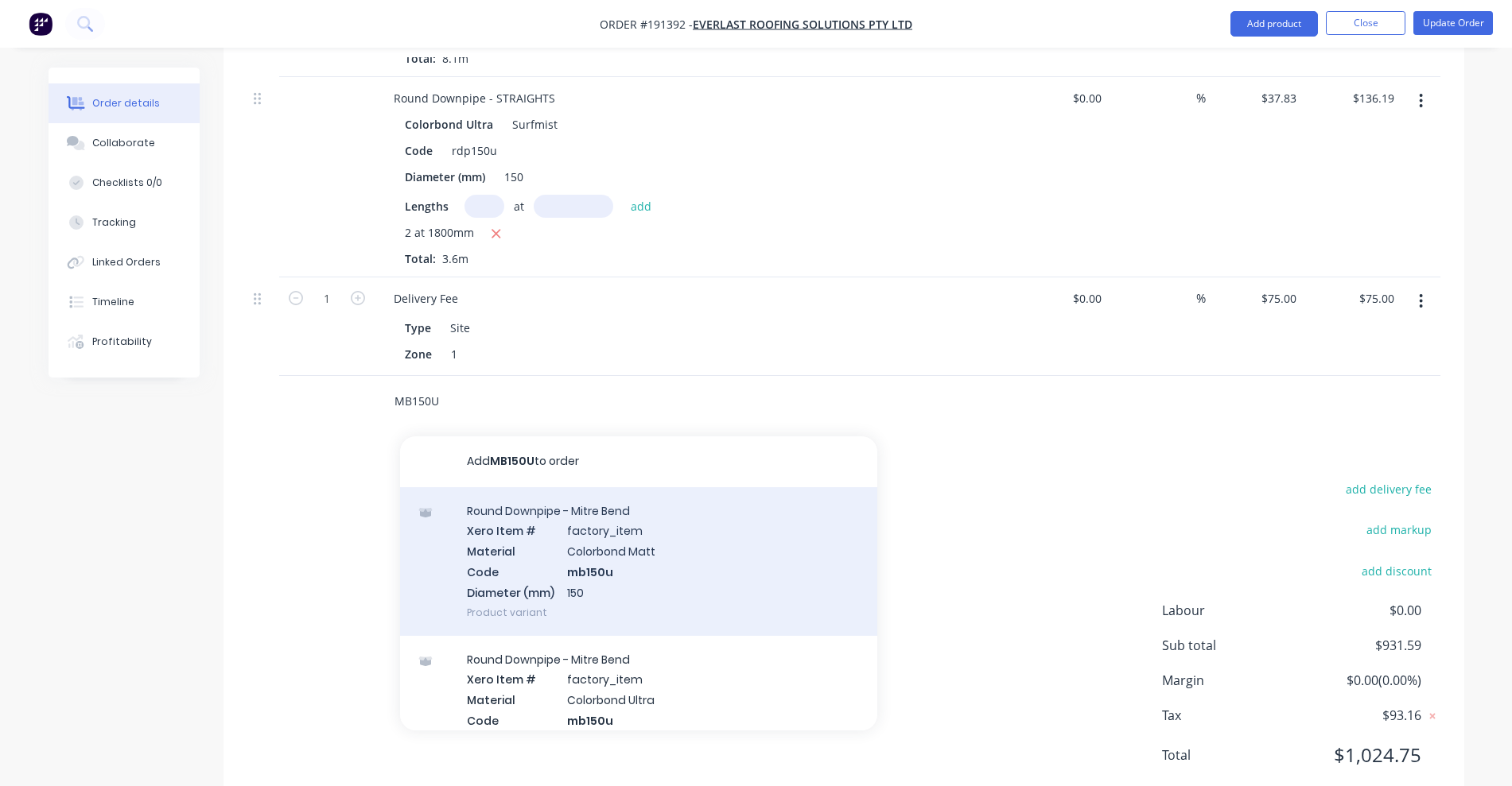
scroll to position [1376, 0]
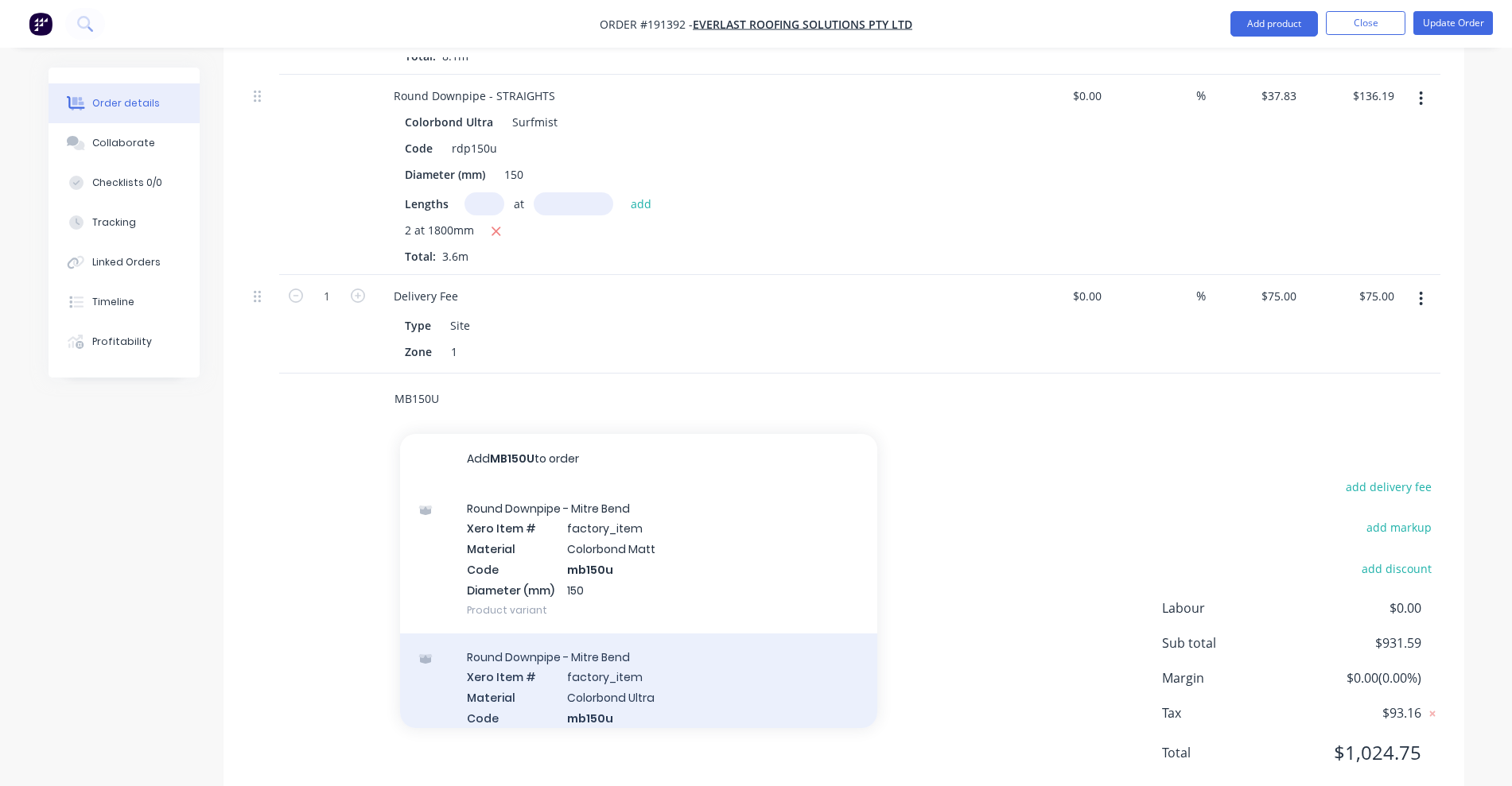
type input "MB150U"
click at [711, 649] on div "Round Downpipe - Mitre Bend Xero Item # factory_item Material Colorbond Ultra C…" at bounding box center [638, 708] width 477 height 149
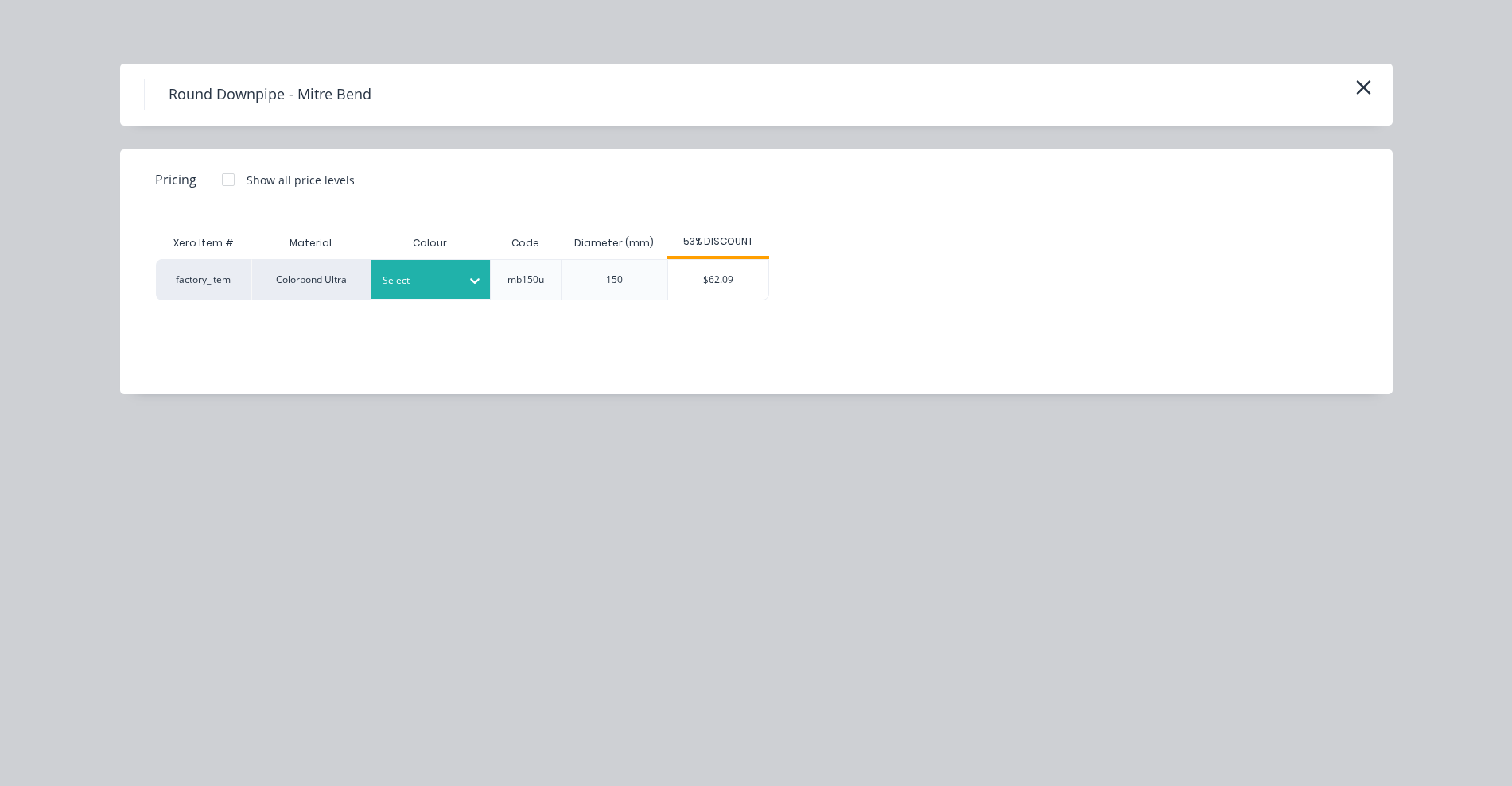
click at [433, 286] on div at bounding box center [418, 280] width 71 height 18
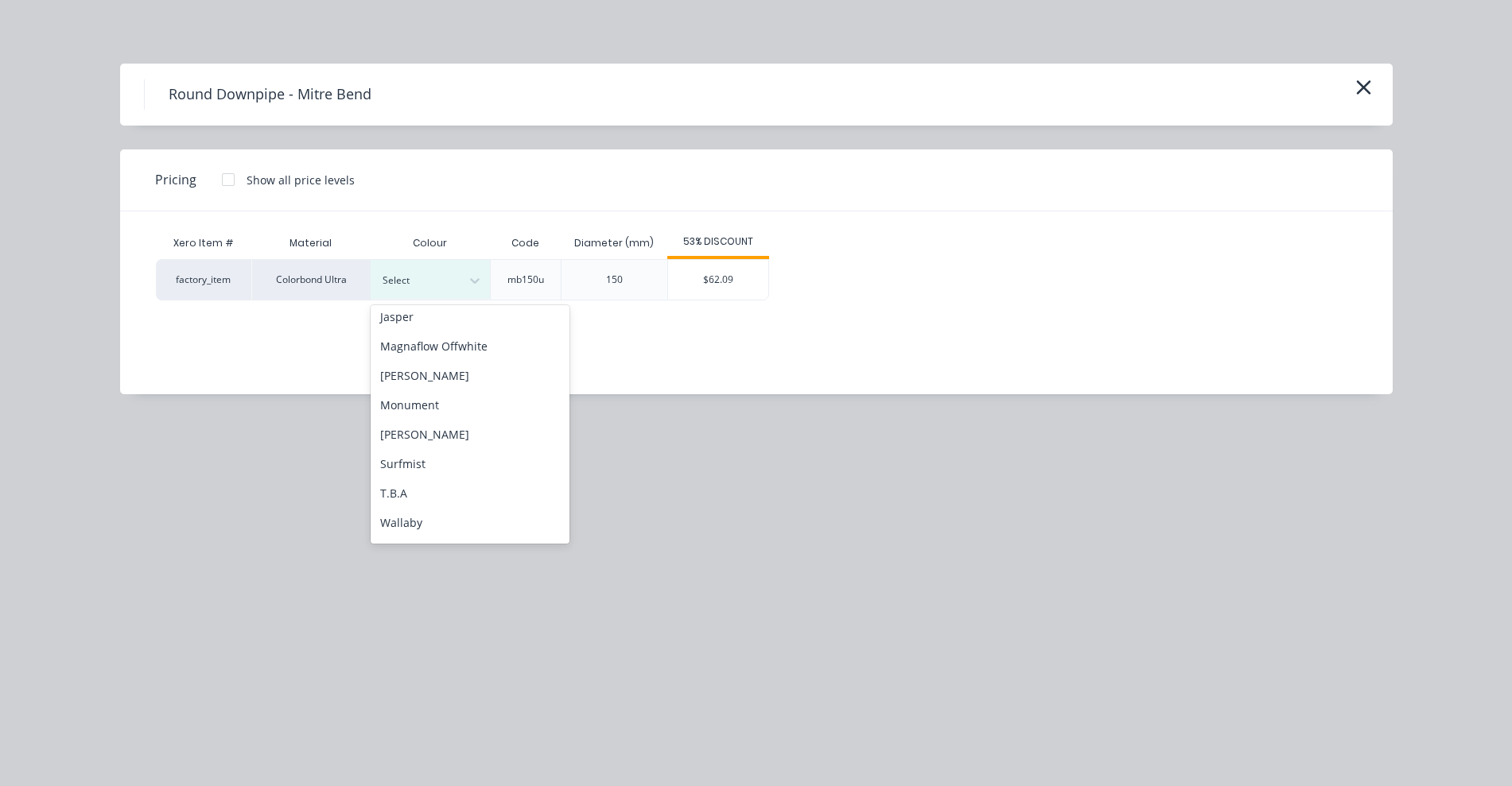
scroll to position [100, 0]
click at [425, 428] on div "Surfmist" at bounding box center [469, 429] width 198 height 29
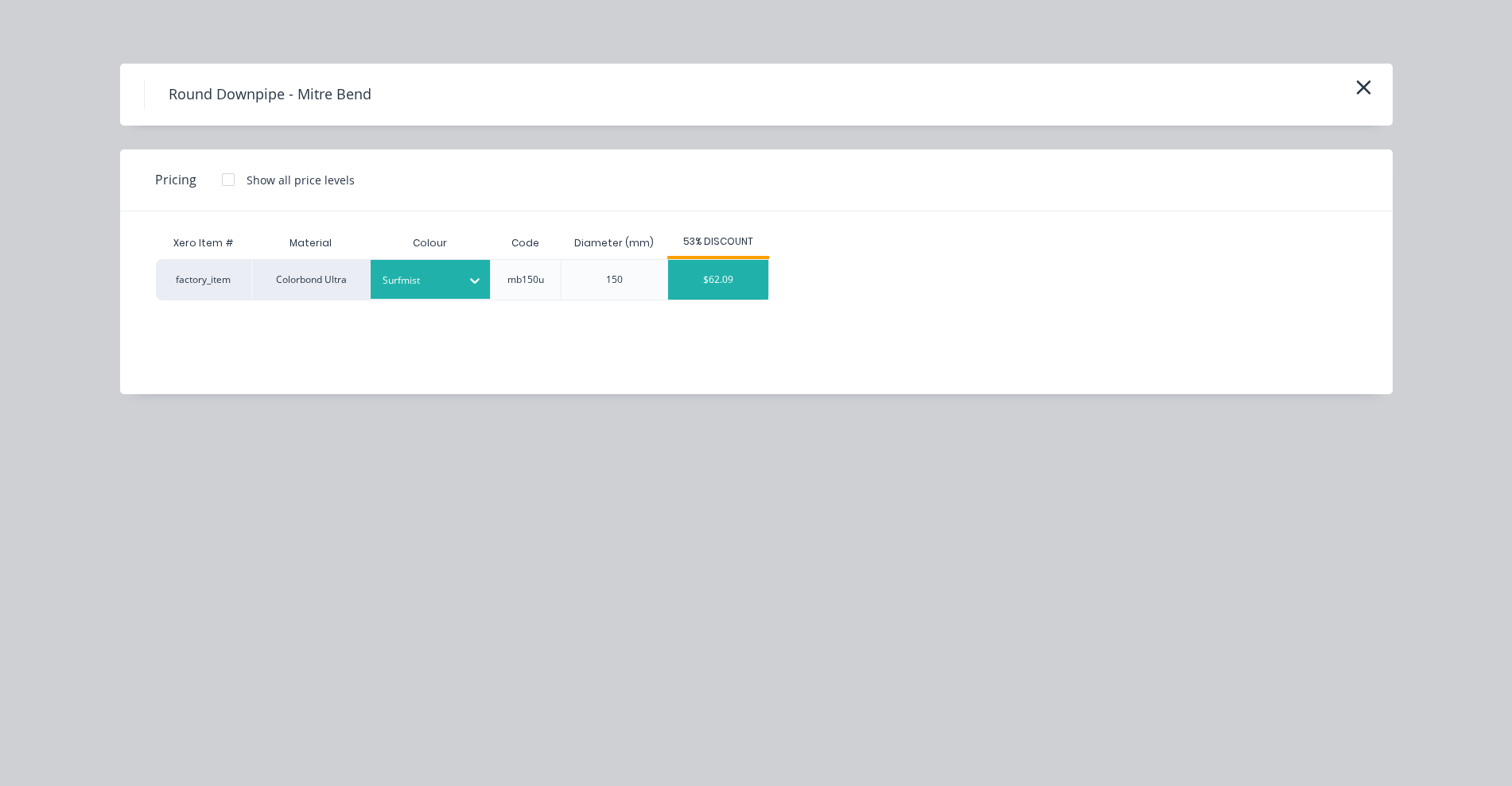
click at [718, 279] on div "$62.09" at bounding box center [719, 279] width 101 height 40
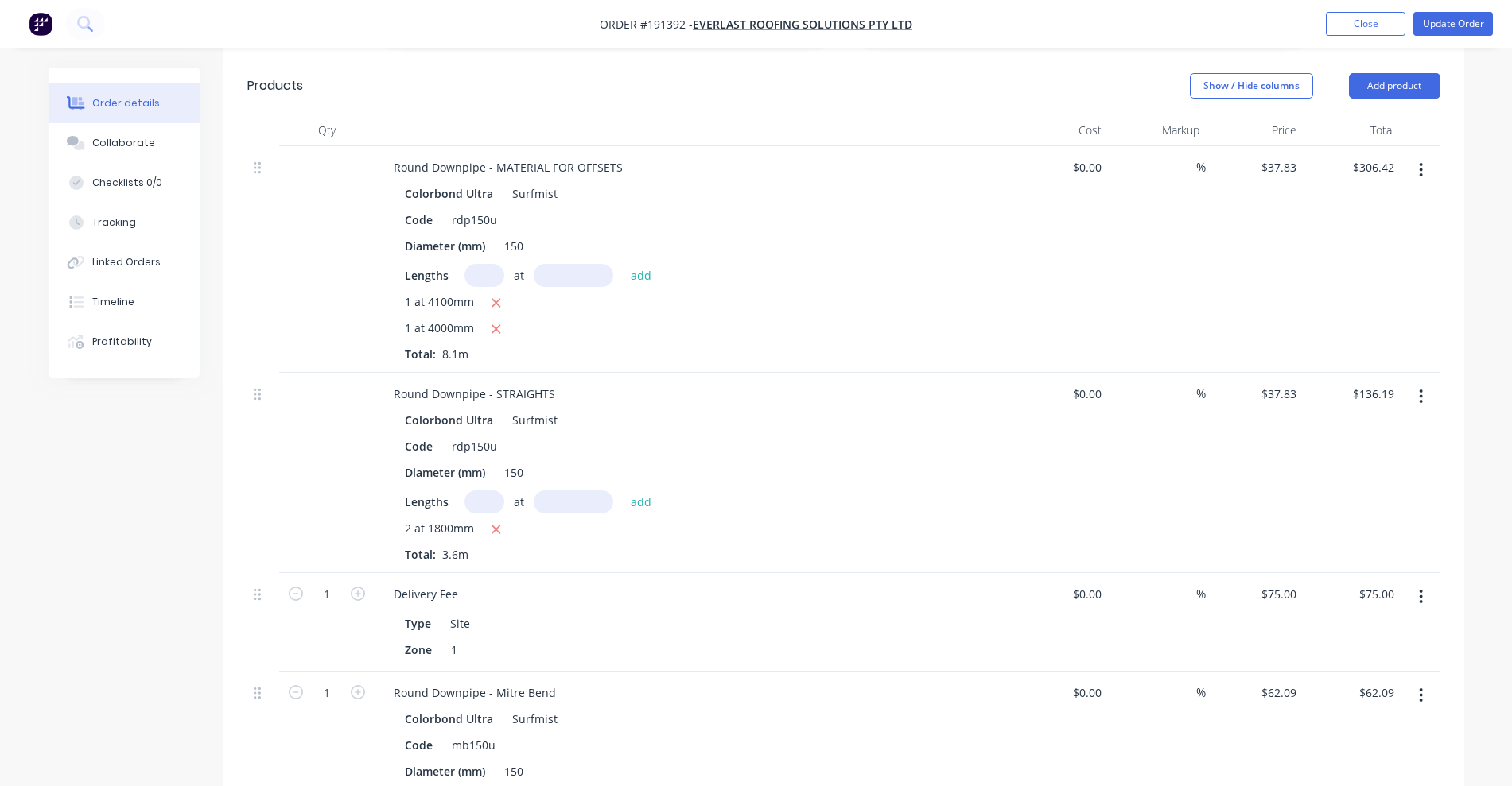
scroll to position [1081, 0]
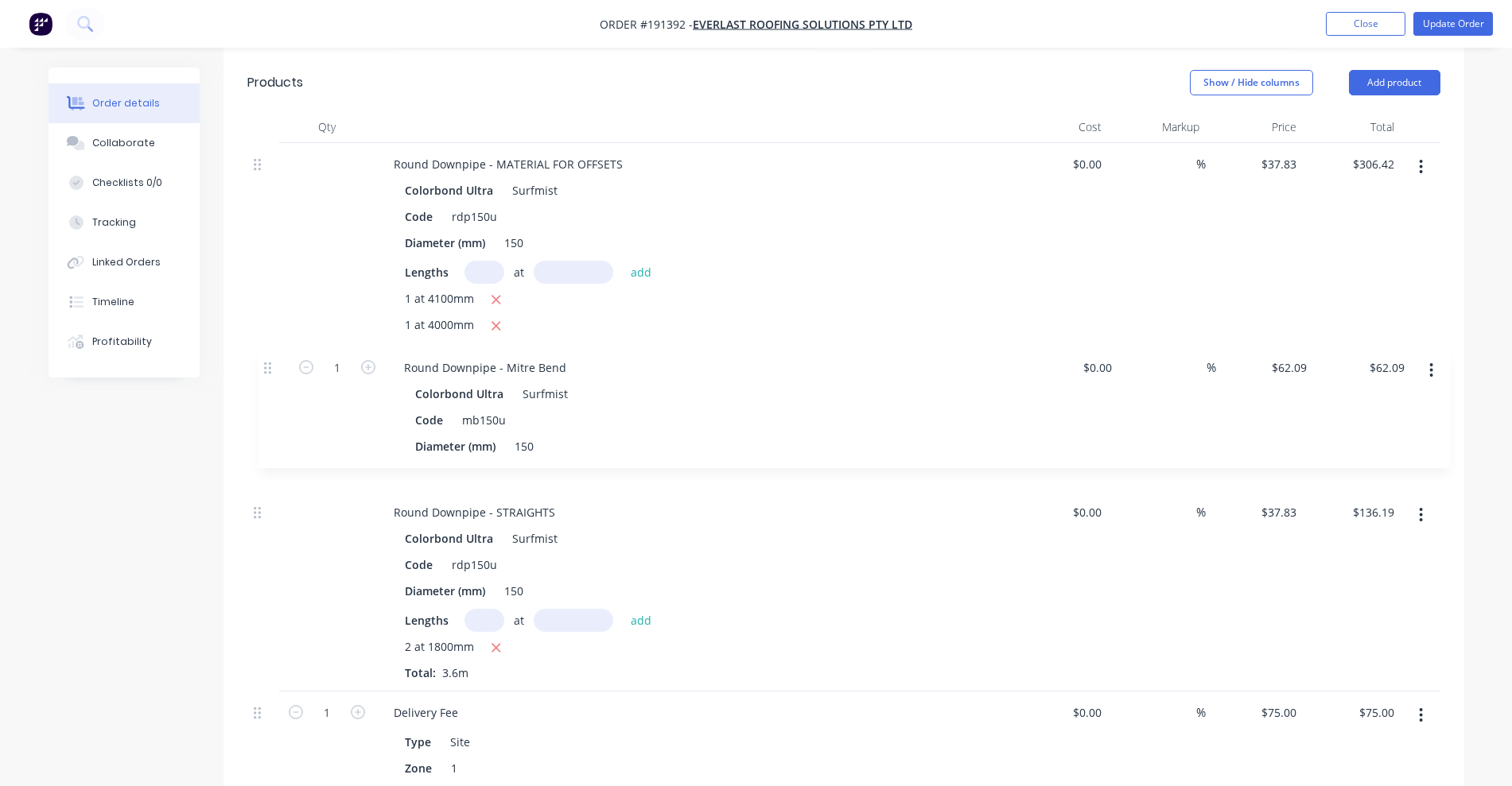
drag, startPoint x: 257, startPoint y: 648, endPoint x: 269, endPoint y: 353, distance: 295.2
click at [269, 353] on div "Round Downpipe - MATERIAL FOR OFFSETS Colorbond Ultra Surfmist Code rdp150u Dia…" at bounding box center [843, 466] width 1193 height 647
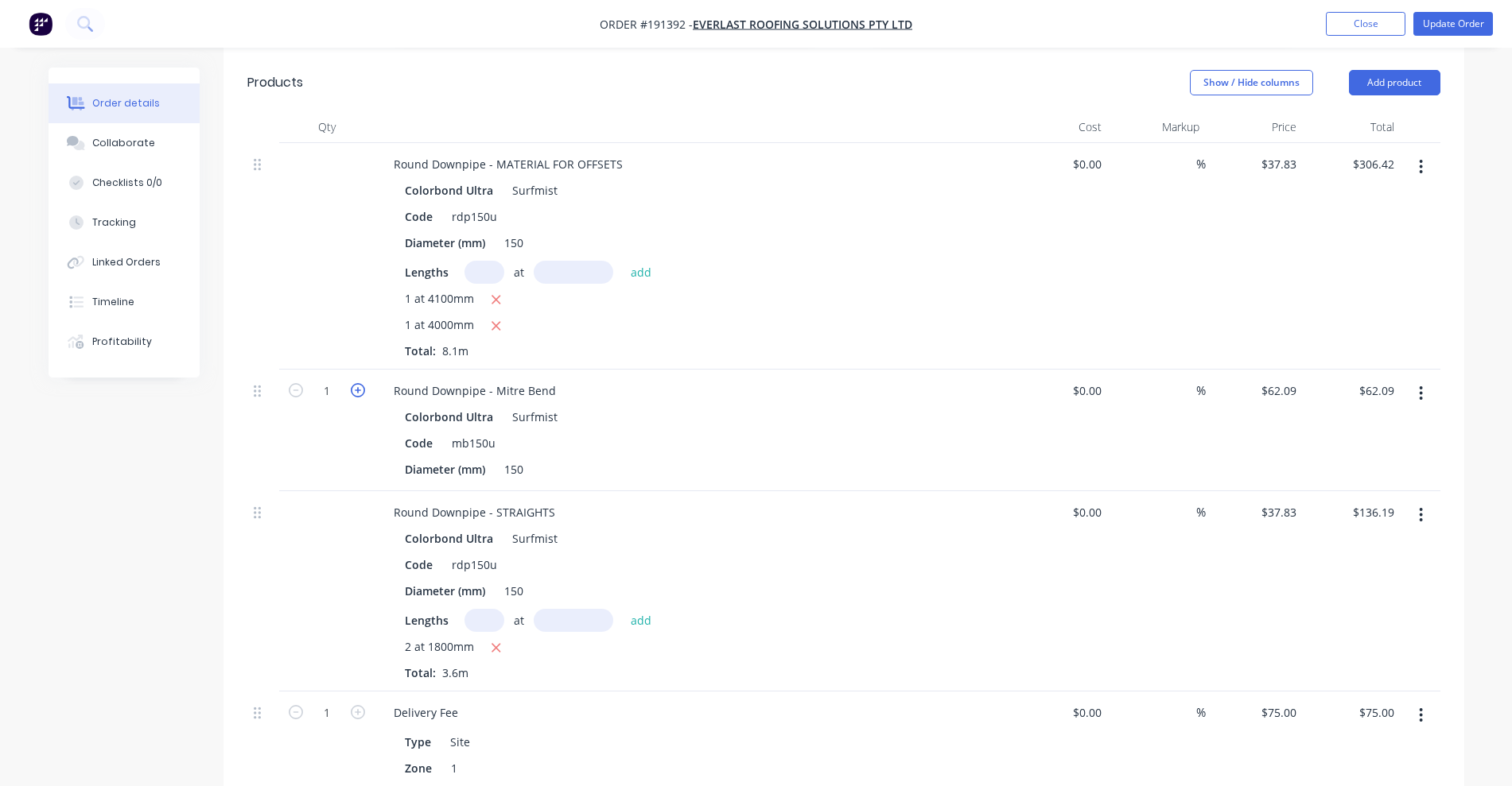
click at [353, 383] on icon "button" at bounding box center [358, 390] width 14 height 14
type input "2"
type input "$124.18"
click at [353, 383] on icon "button" at bounding box center [358, 390] width 14 height 14
type input "3"
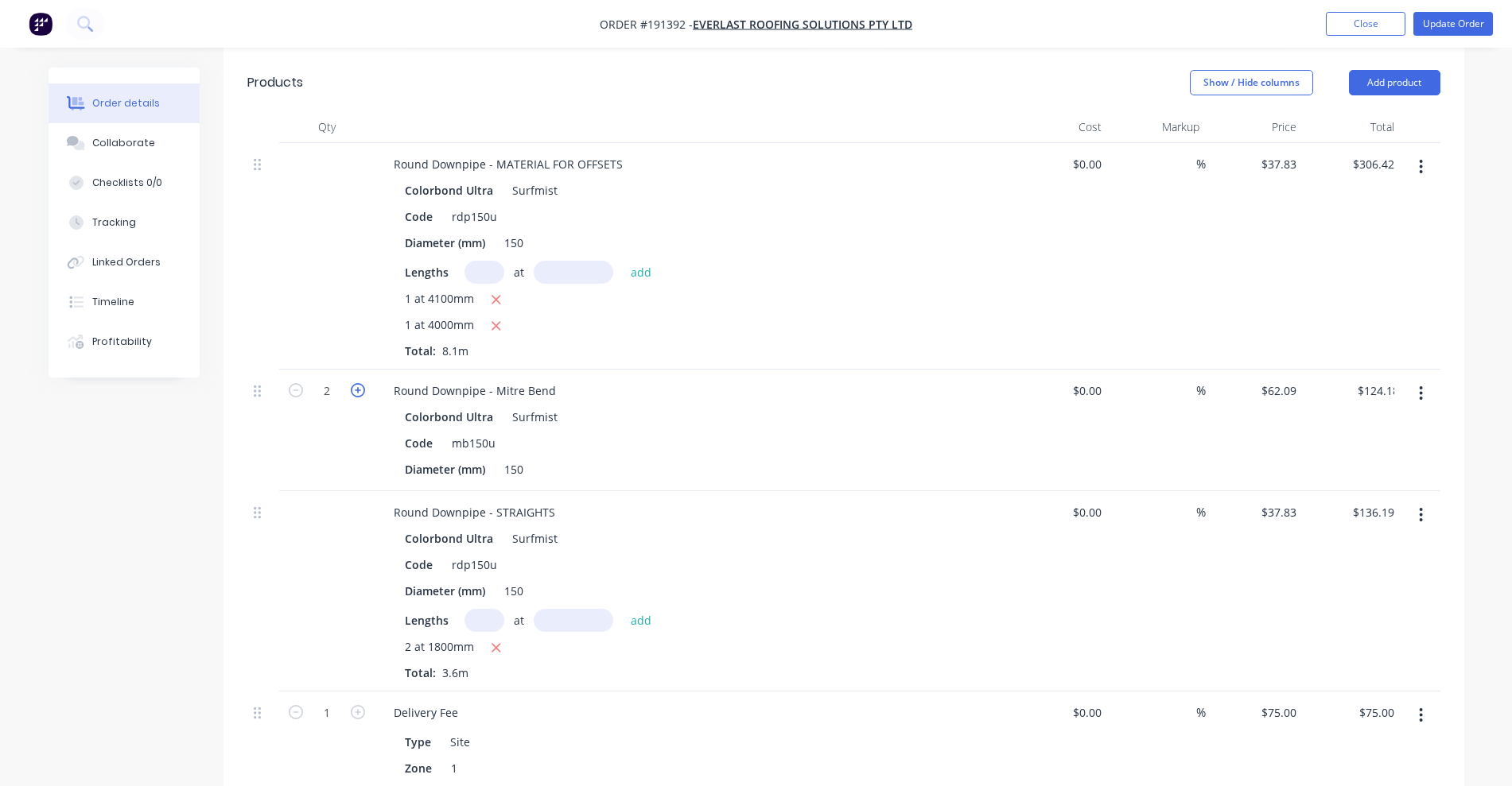
type input "$186.27"
click at [353, 383] on icon "button" at bounding box center [358, 390] width 14 height 14
type input "4"
type input "$248.36"
click at [1462, 20] on button "Update Order" at bounding box center [1453, 24] width 79 height 24
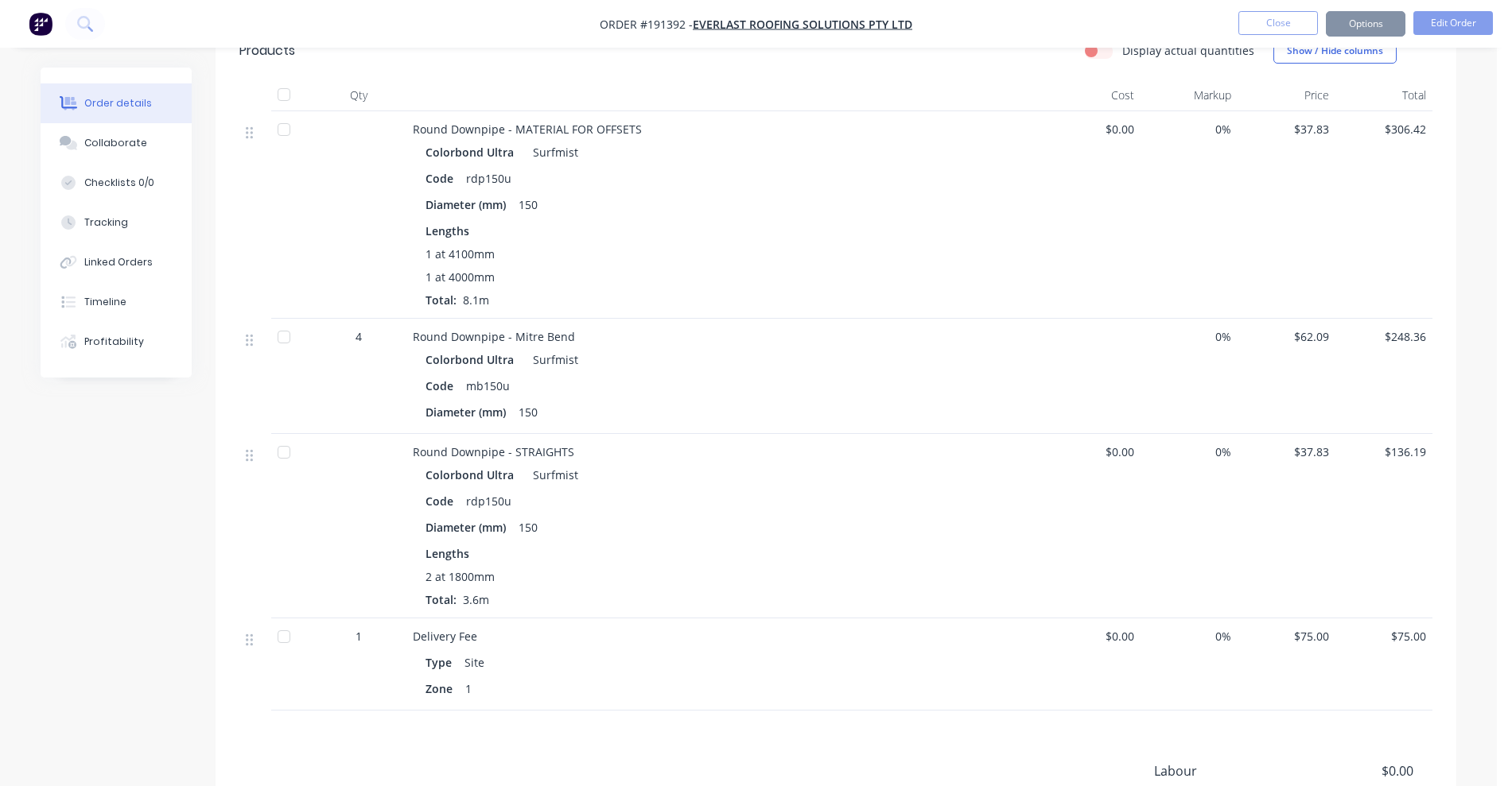
scroll to position [0, 0]
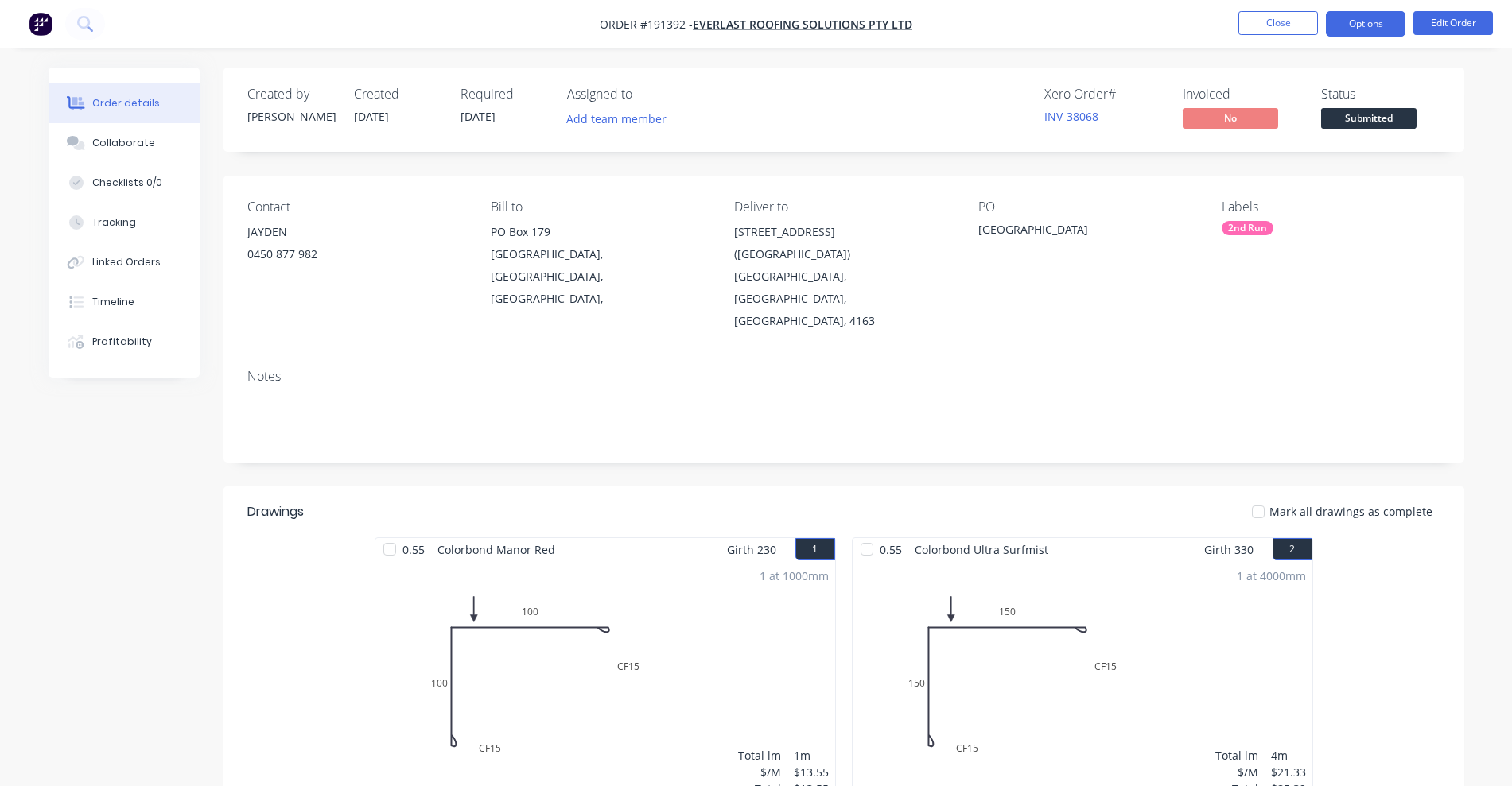
click at [1342, 20] on button "Options" at bounding box center [1365, 24] width 79 height 26
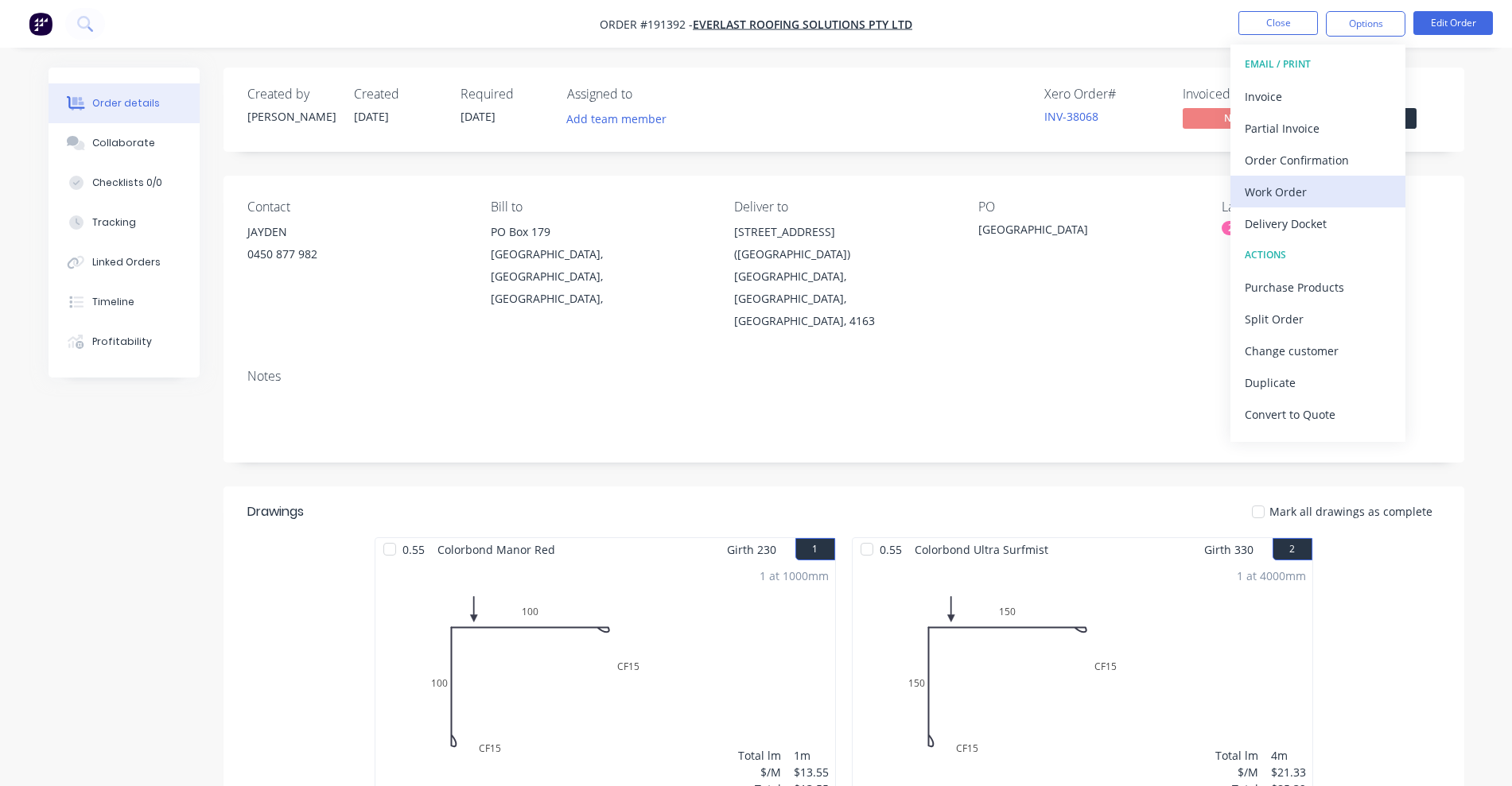
click at [1299, 198] on div "Work Order" at bounding box center [1317, 192] width 146 height 23
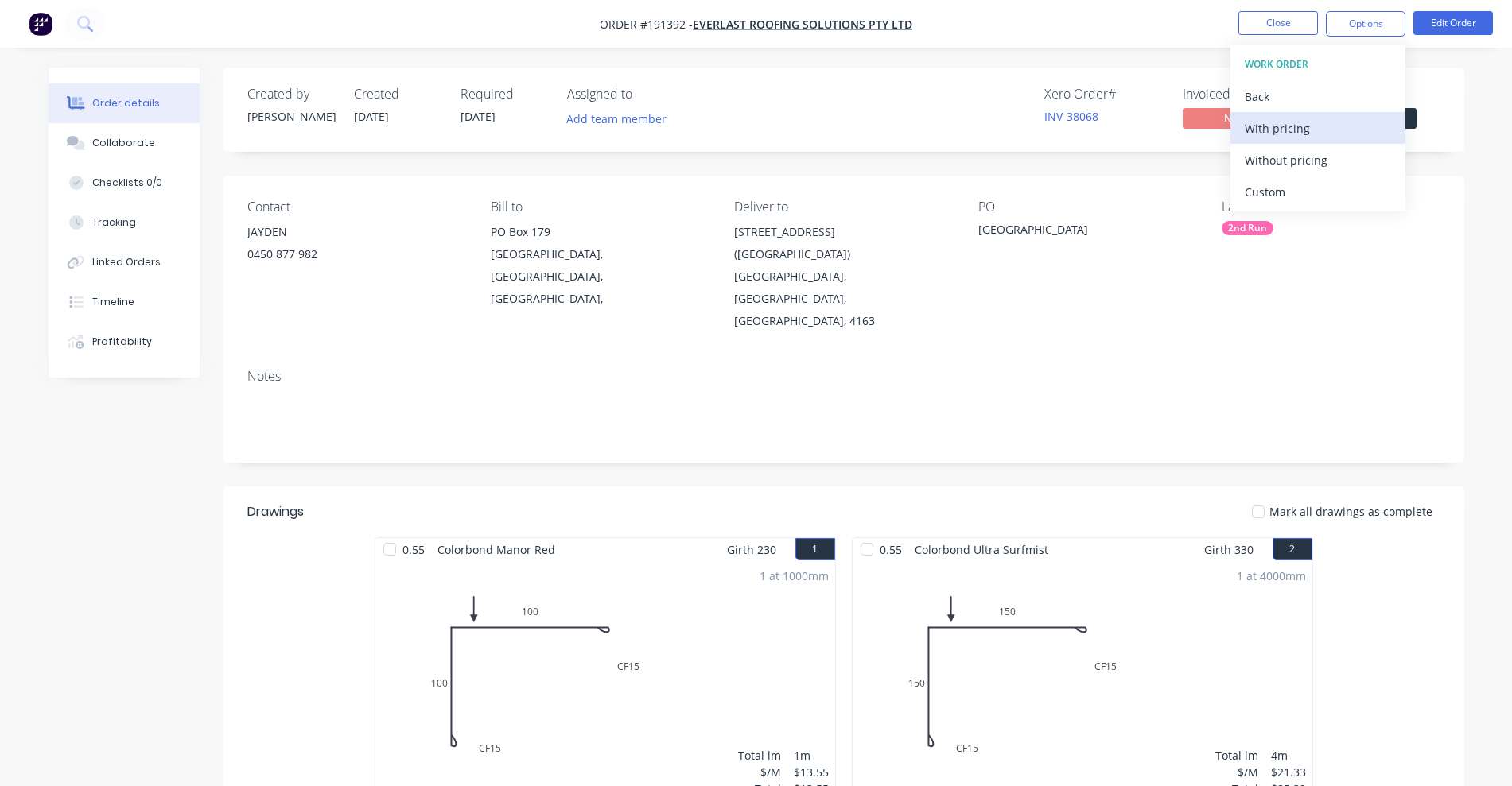
click at [1289, 126] on div "With pricing" at bounding box center [1317, 129] width 146 height 23
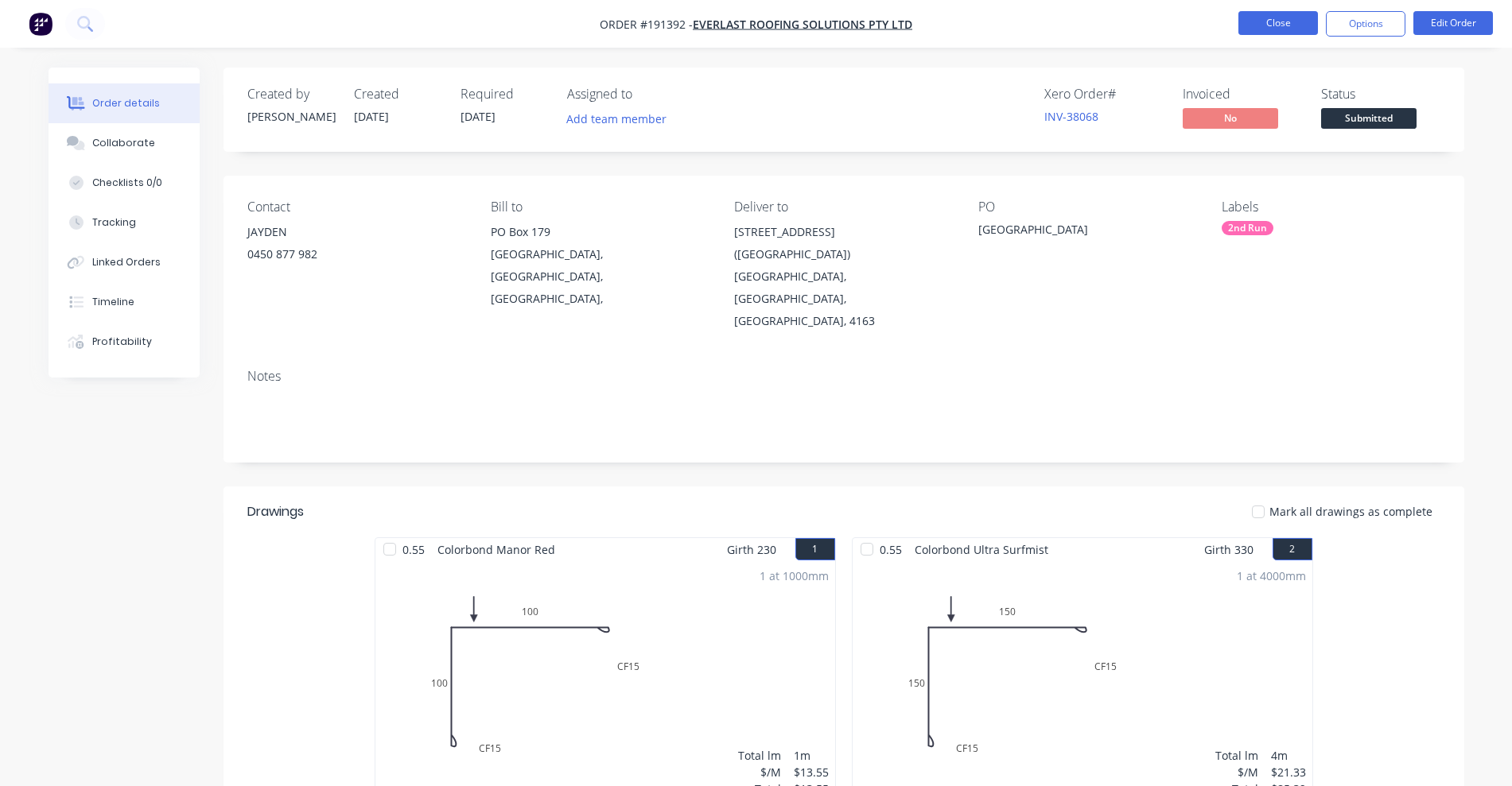
click at [1289, 26] on button "Close" at bounding box center [1277, 23] width 79 height 24
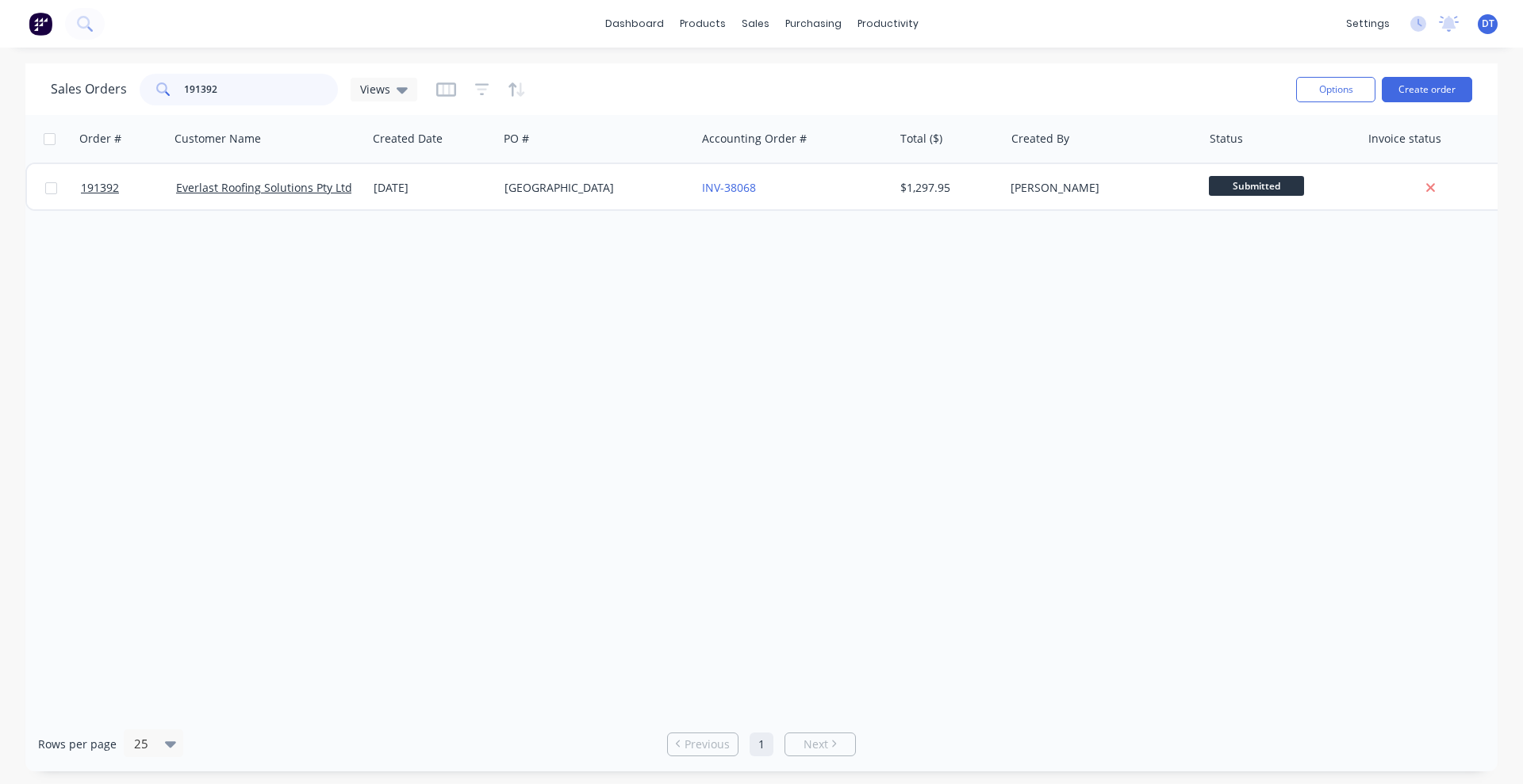
drag, startPoint x: 243, startPoint y: 83, endPoint x: 120, endPoint y: 98, distance: 123.9
click at [120, 98] on div "Sales Orders 191392 Views" at bounding box center [234, 90] width 367 height 32
type input "191610"
click at [621, 184] on div "6969" at bounding box center [593, 188] width 176 height 16
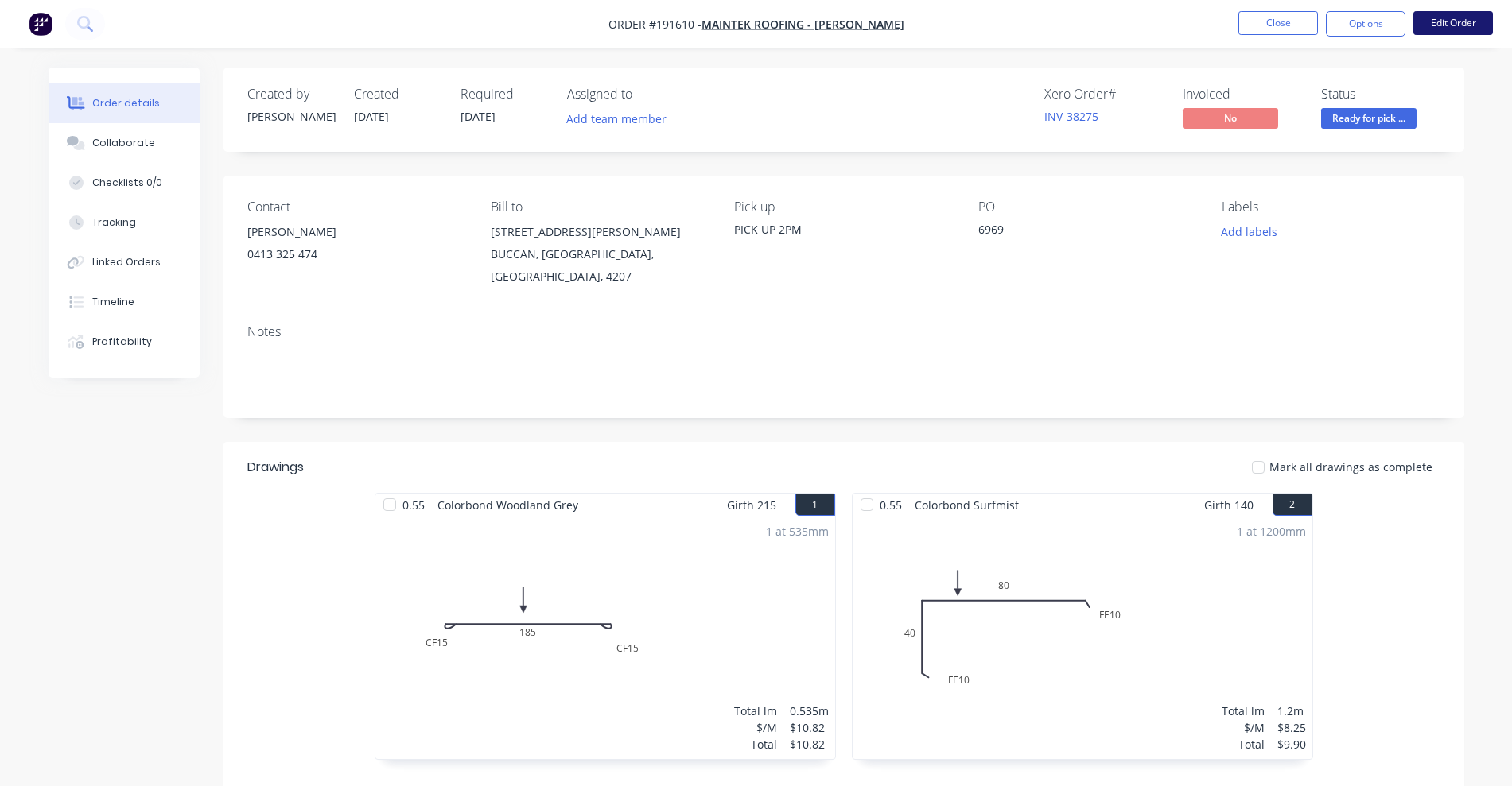
click at [1464, 21] on button "Edit Order" at bounding box center [1453, 23] width 79 height 24
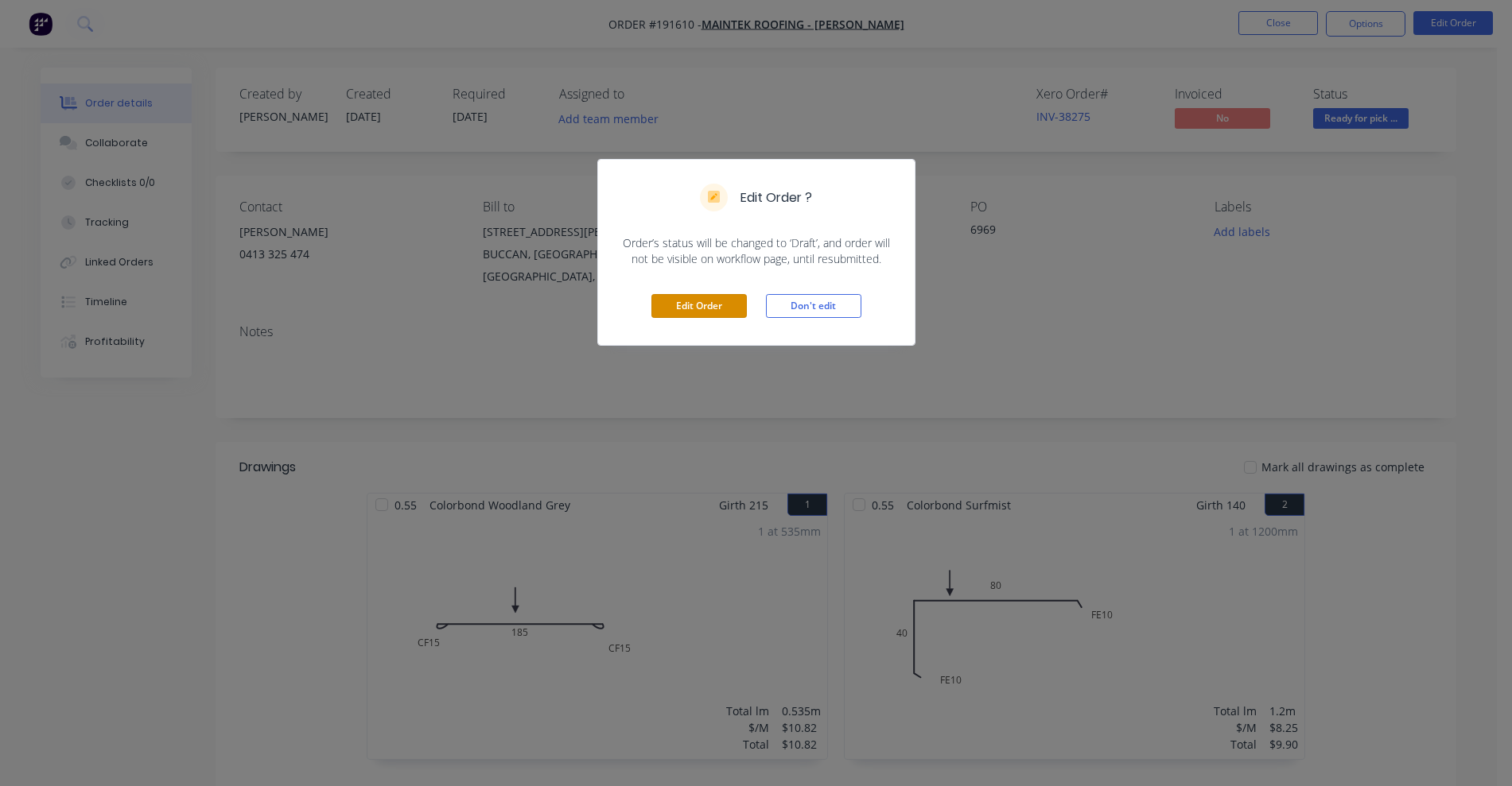
click at [671, 312] on button "Edit Order" at bounding box center [699, 306] width 95 height 24
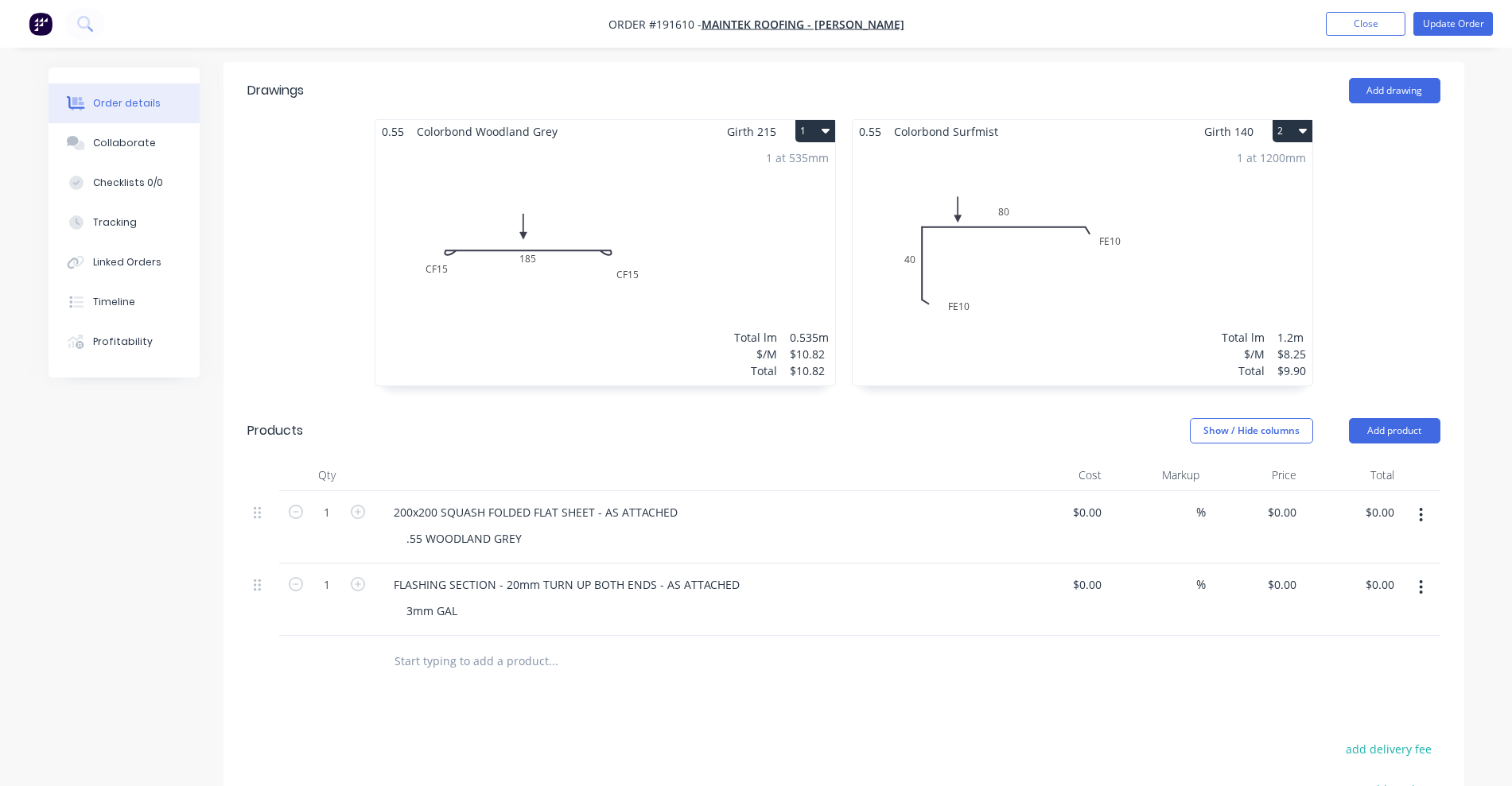
scroll to position [497, 0]
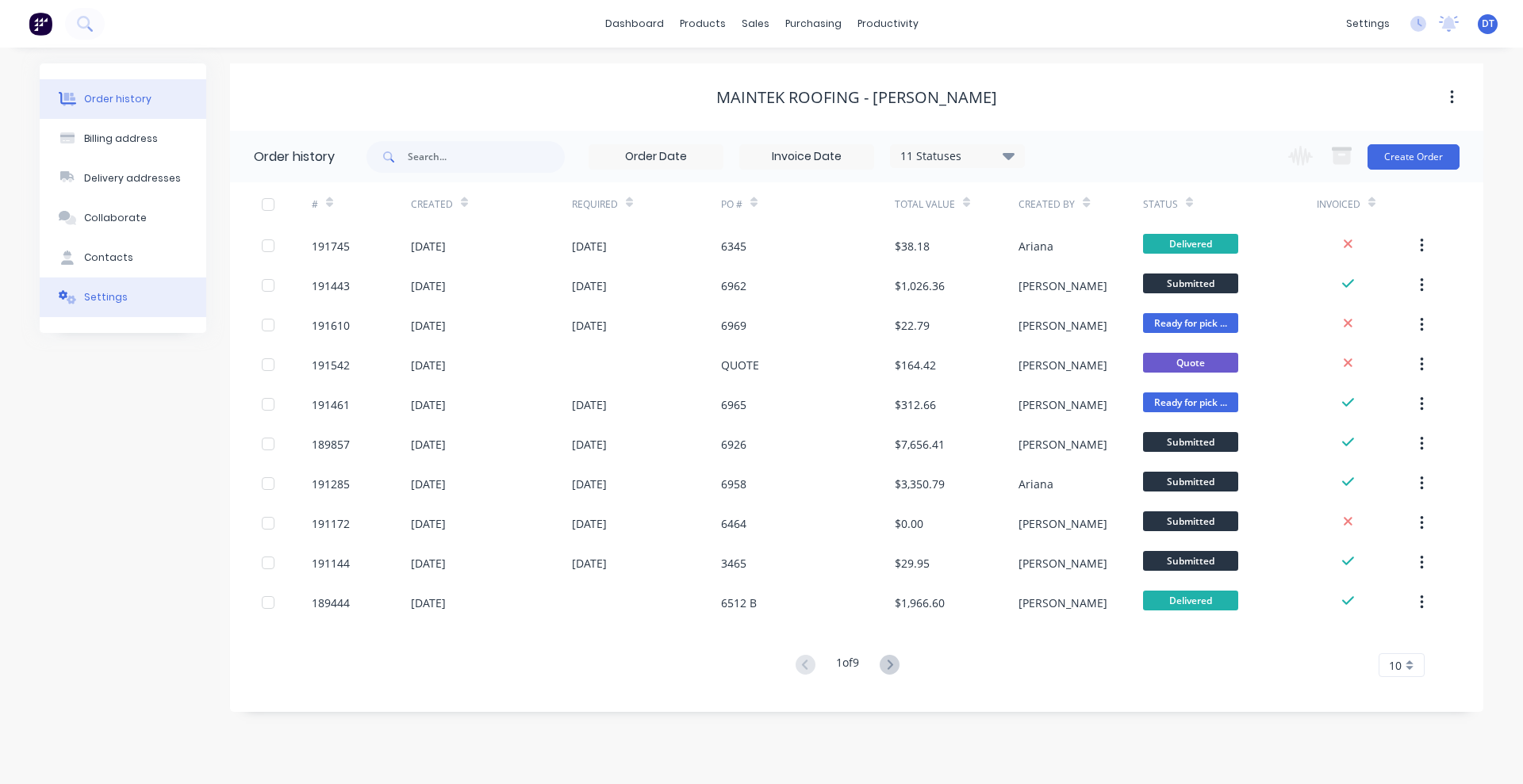
click at [133, 310] on button "Settings" at bounding box center [122, 297] width 166 height 40
